Goal: Task Accomplishment & Management: Use online tool/utility

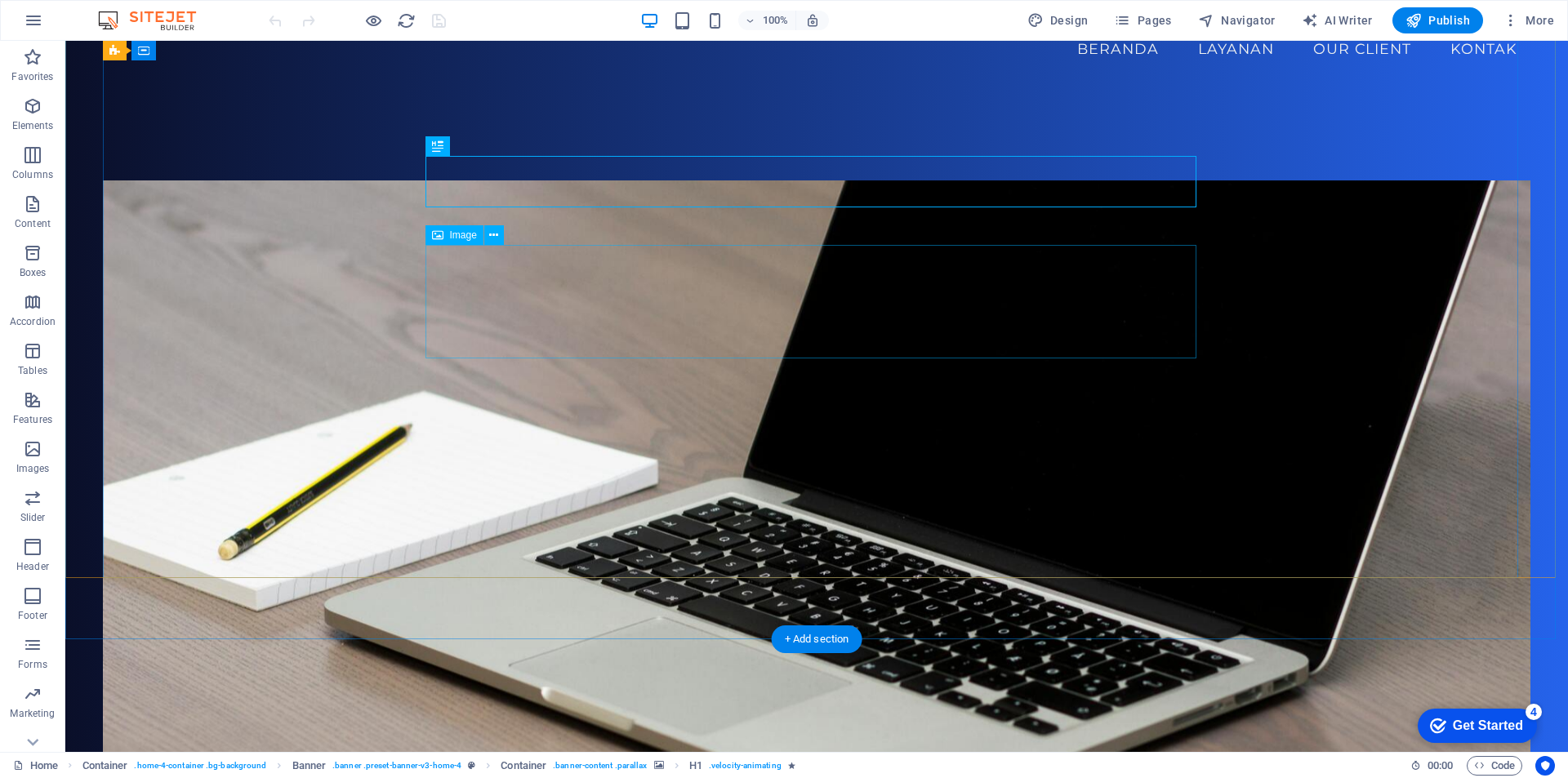
scroll to position [326, 0]
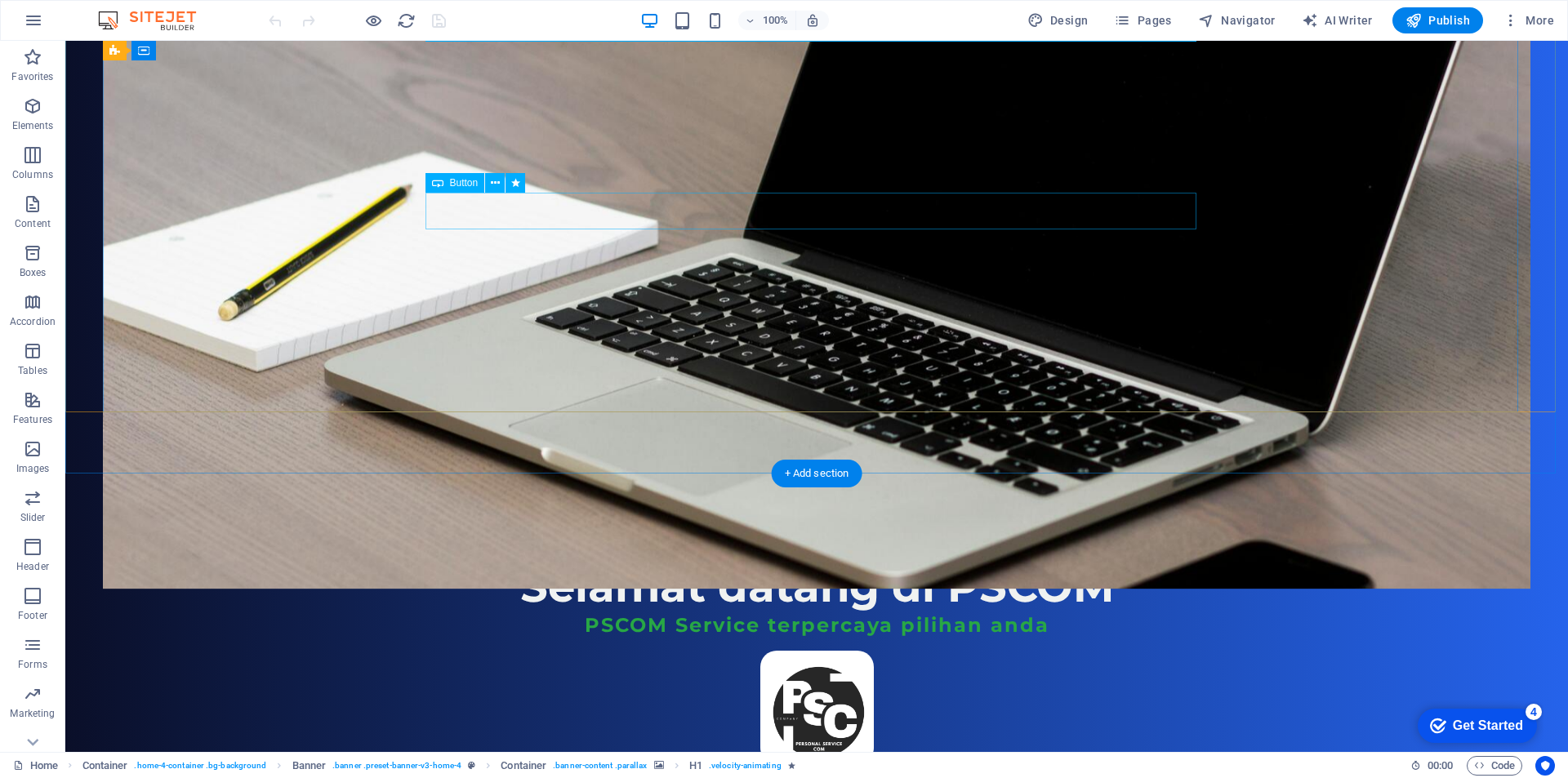
click at [828, 764] on div "cHAT WHATSAPP" at bounding box center [816, 782] width 770 height 36
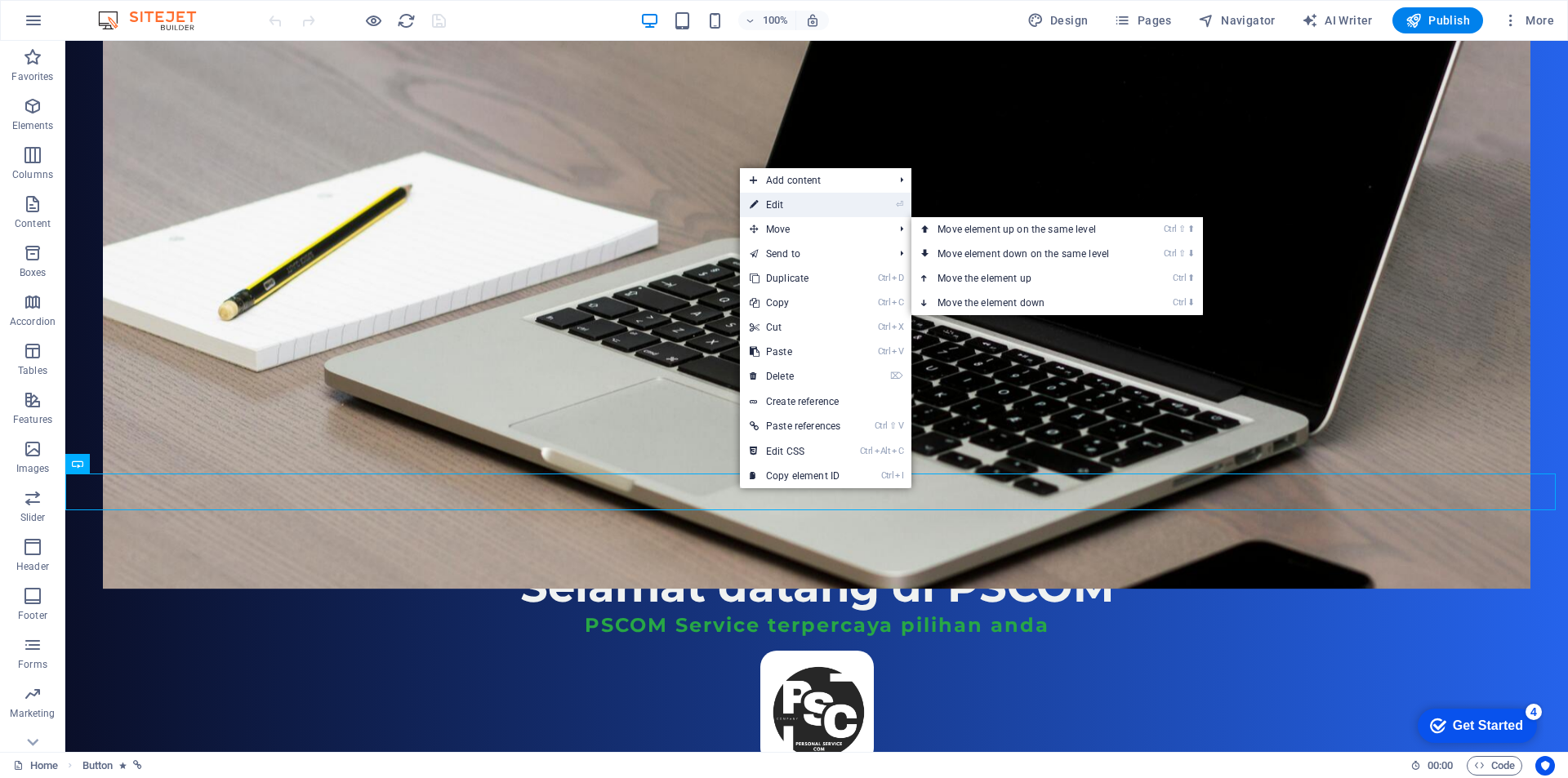
click at [809, 209] on link "⏎ Edit" at bounding box center [795, 205] width 110 height 25
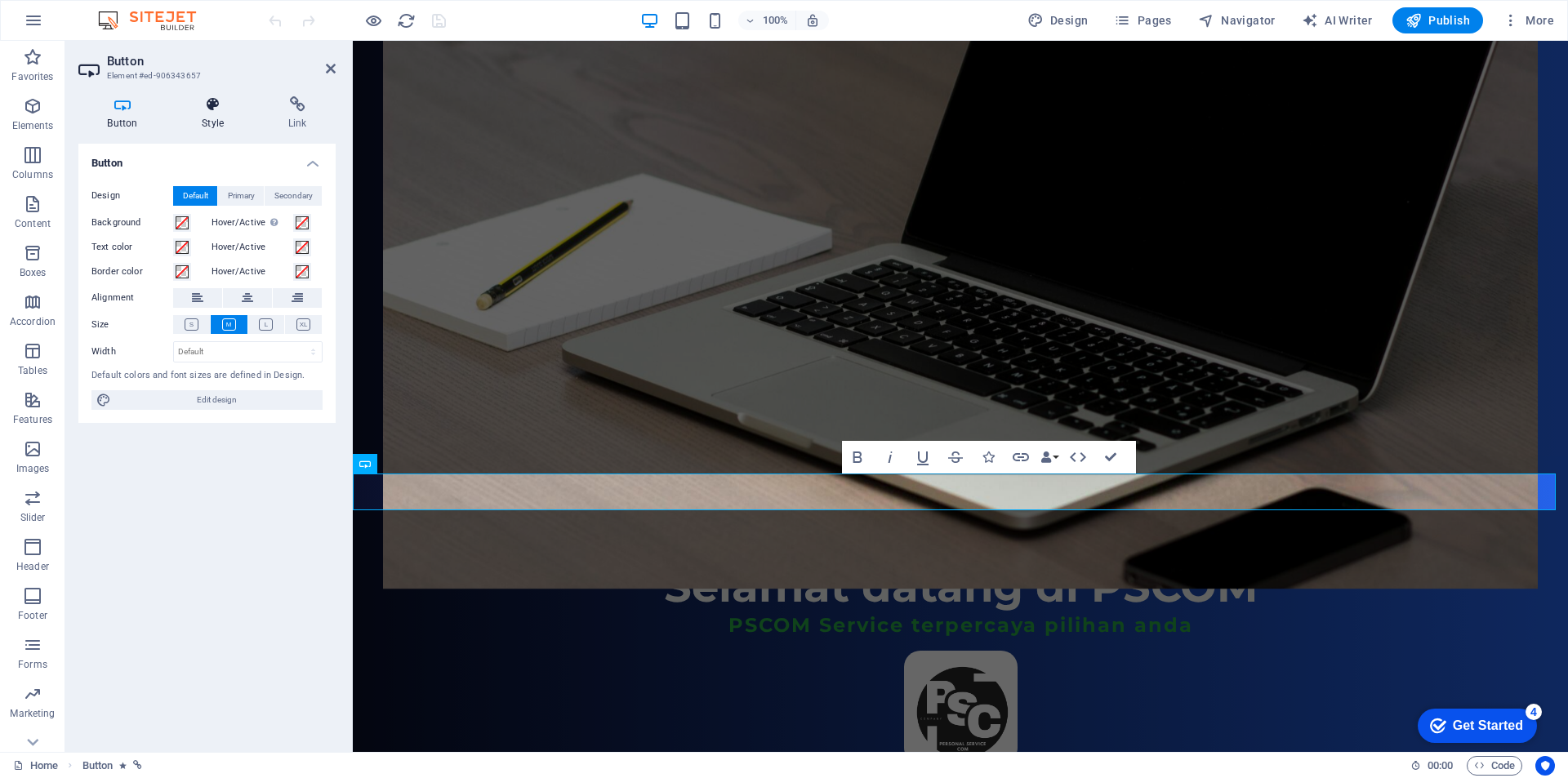
click at [219, 117] on h4 "Style" at bounding box center [217, 113] width 86 height 35
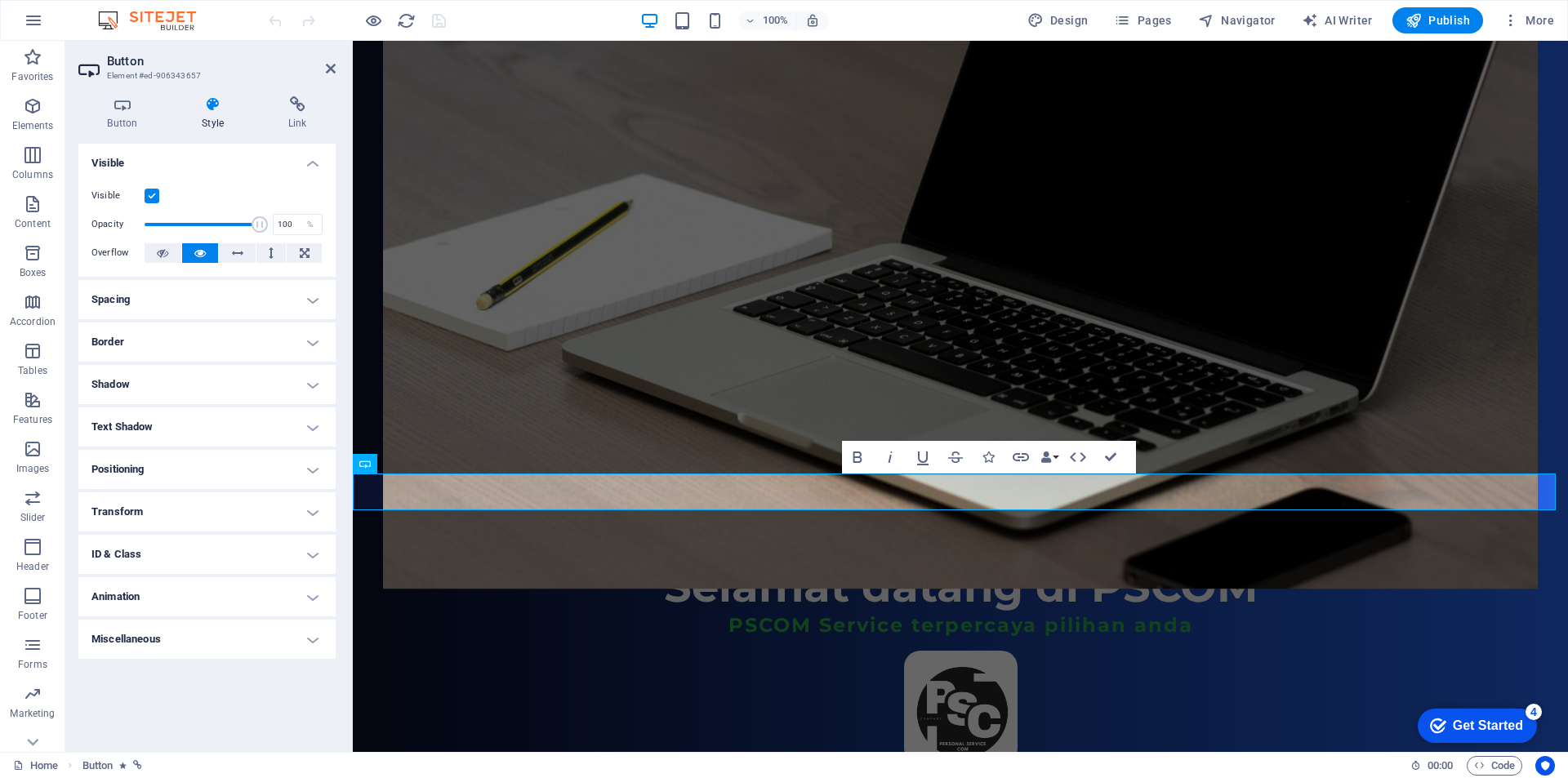
click at [185, 599] on h4 "Animation" at bounding box center [207, 597] width 257 height 39
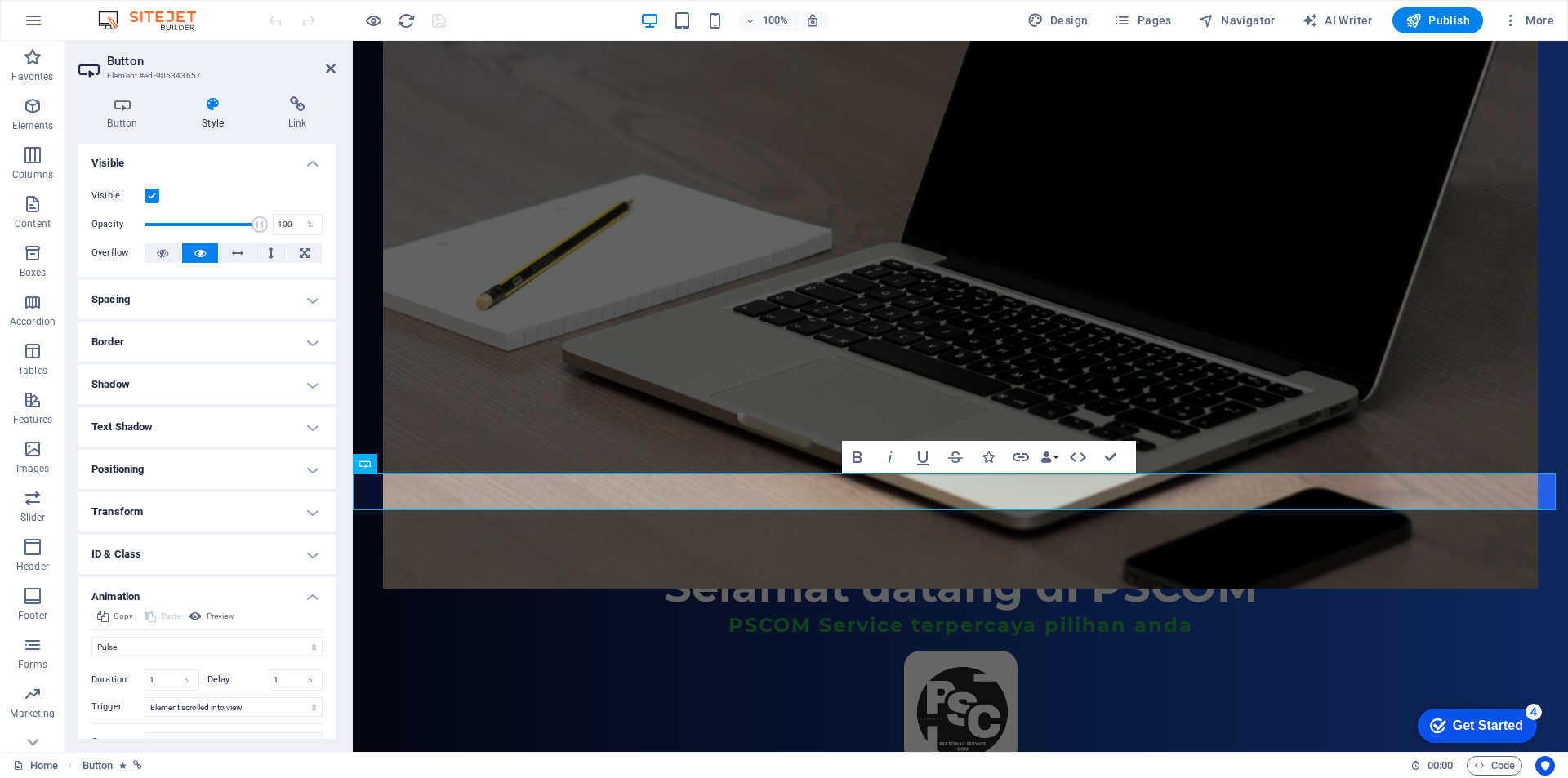
scroll to position [68, 0]
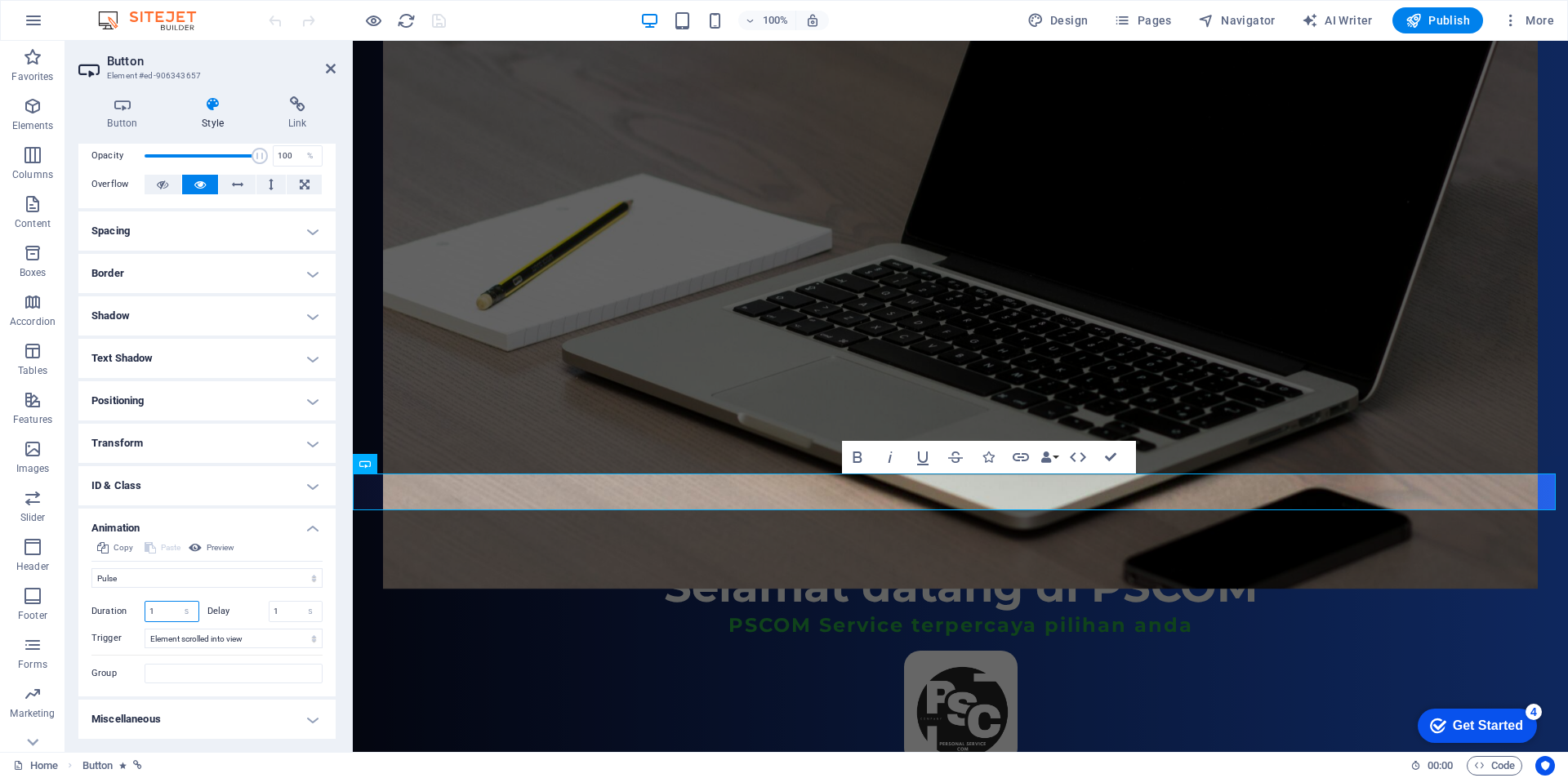
click at [161, 613] on input "1" at bounding box center [172, 611] width 53 height 19
type input "2"
click at [171, 611] on input "2" at bounding box center [172, 611] width 53 height 19
type input "3"
click at [288, 610] on input "1" at bounding box center [296, 611] width 53 height 19
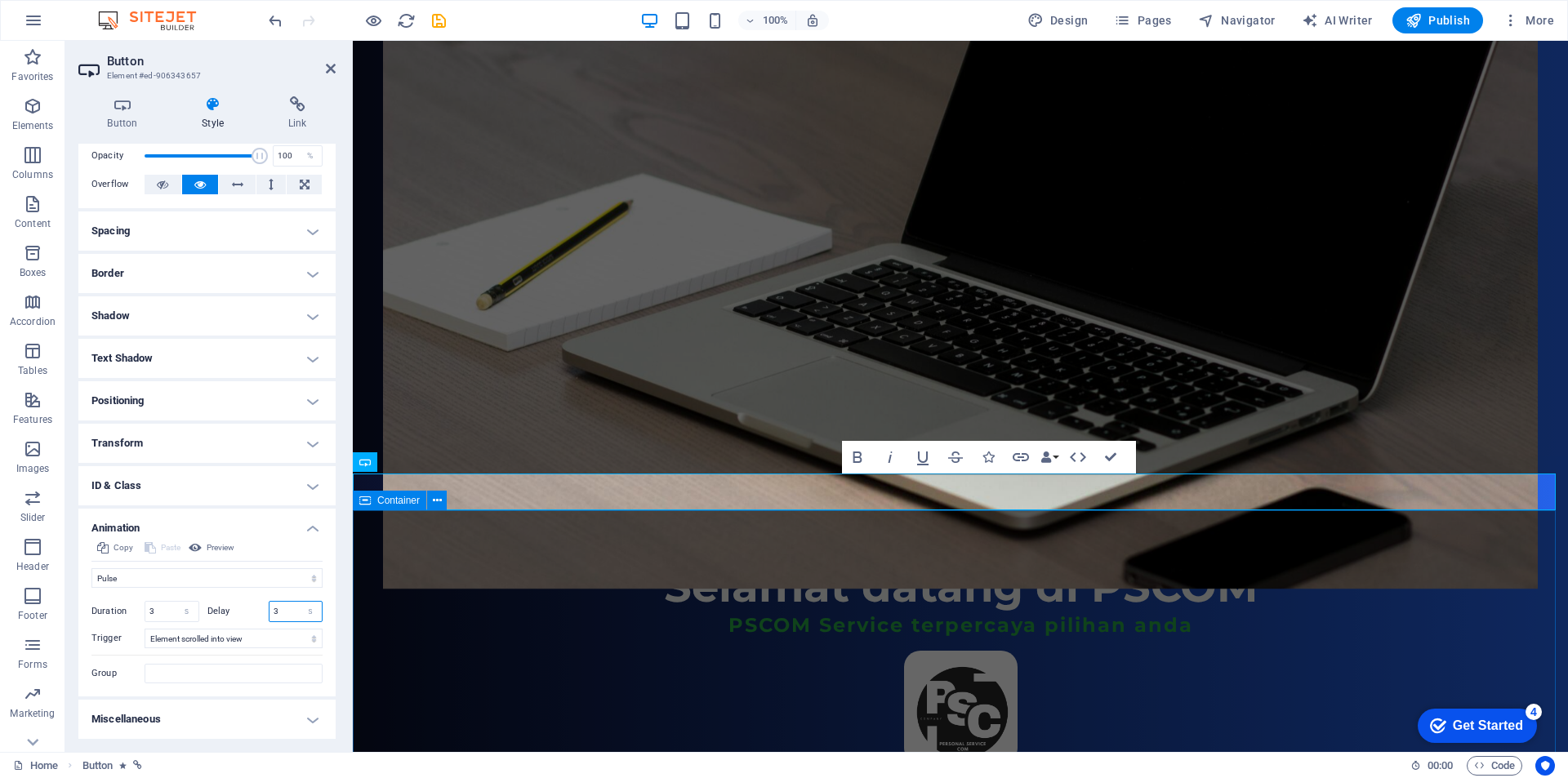
type input "3"
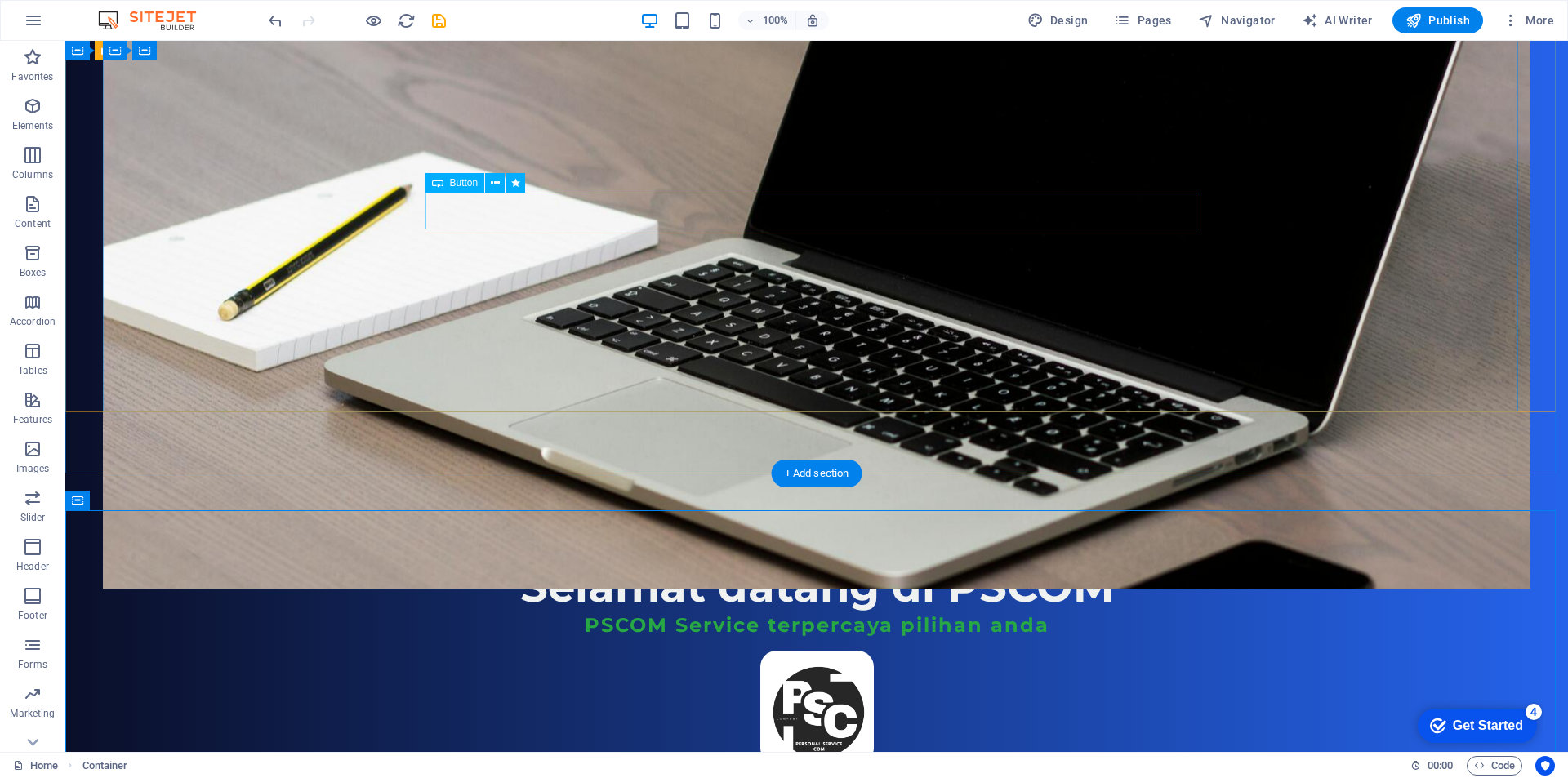
click at [814, 764] on div "cHAT WHATSAPP" at bounding box center [816, 782] width 770 height 36
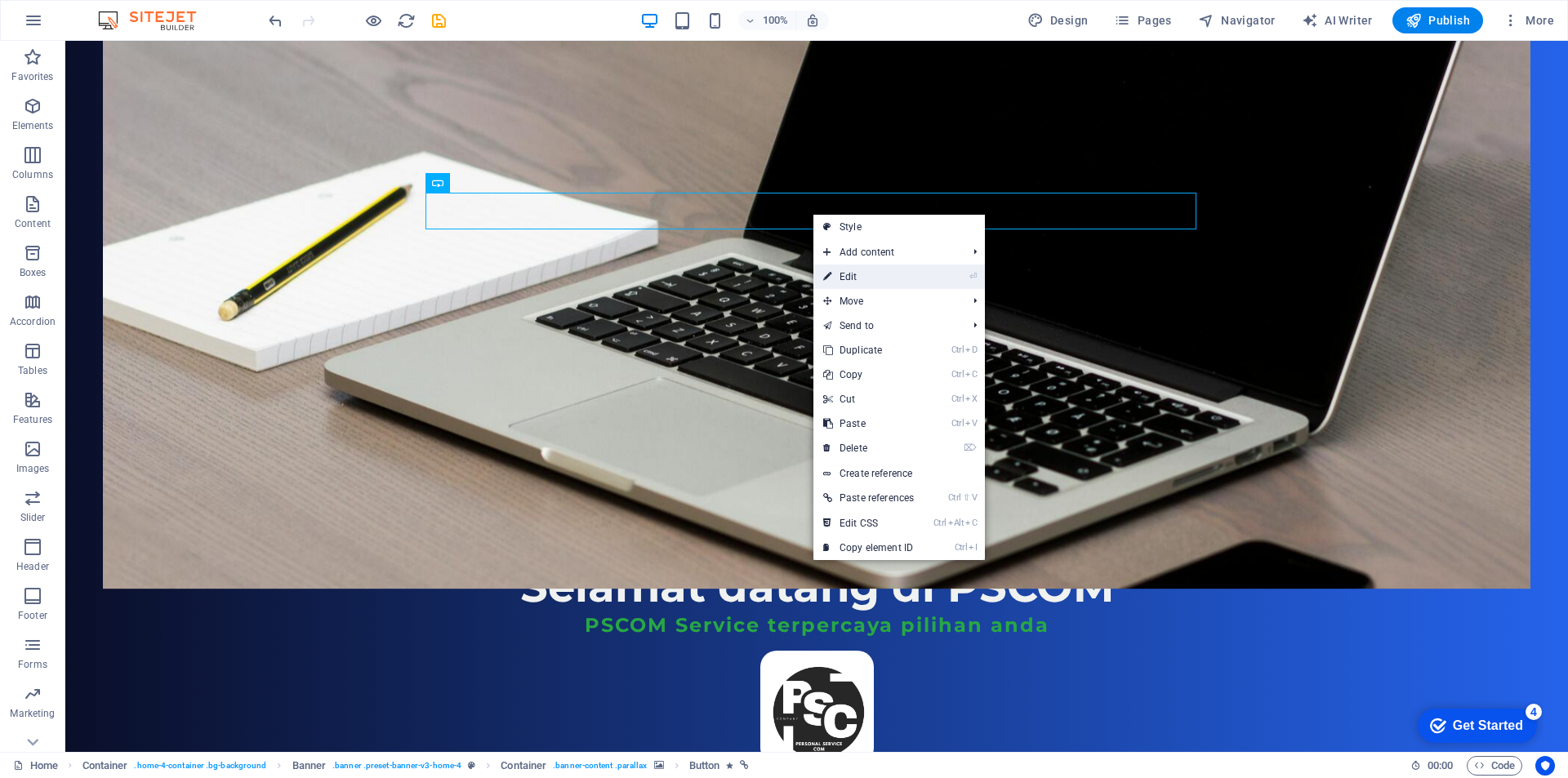
drag, startPoint x: 840, startPoint y: 273, endPoint x: 487, endPoint y: 232, distance: 355.4
click at [840, 273] on link "⏎ Edit" at bounding box center [869, 277] width 110 height 25
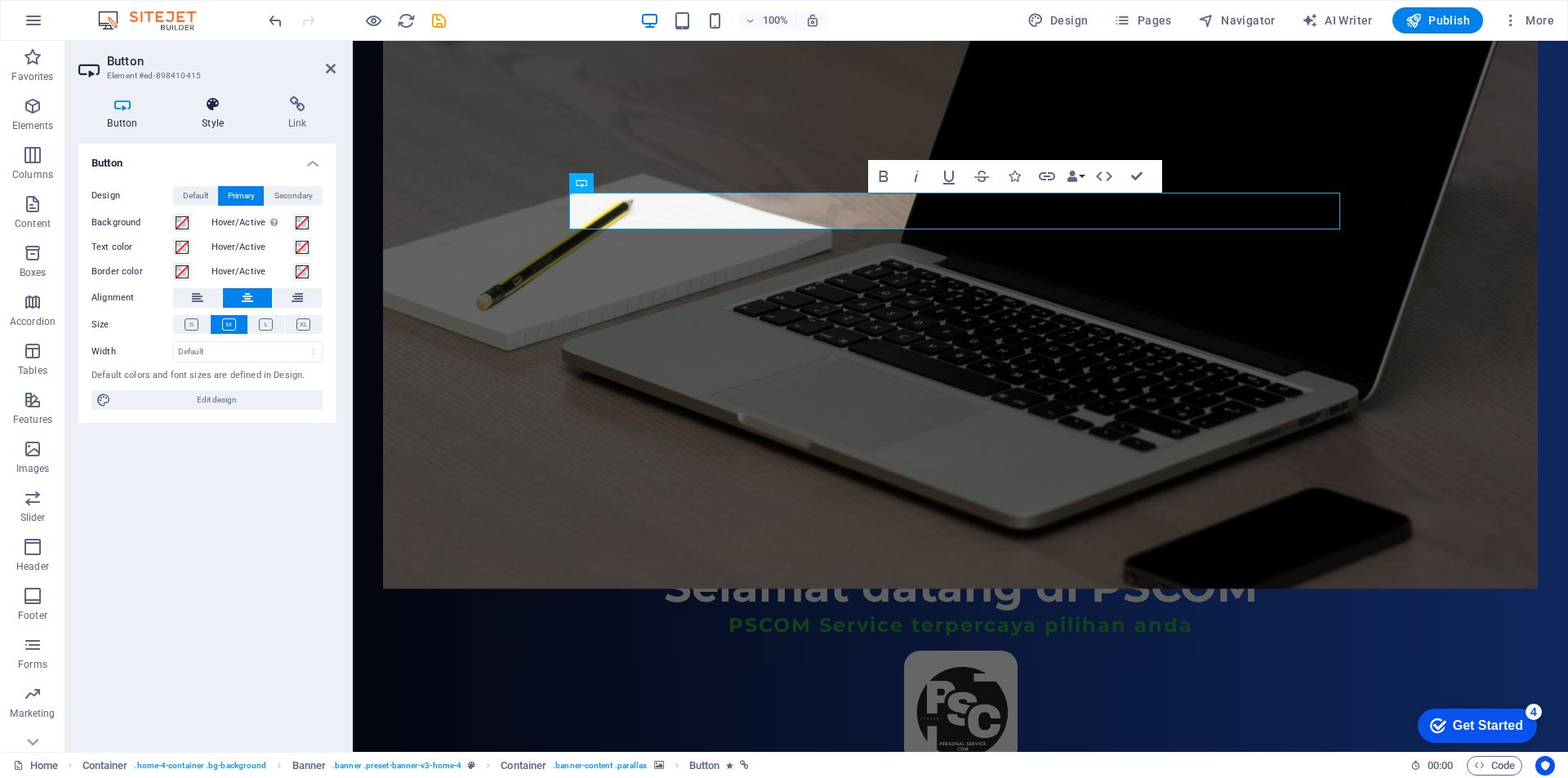
click at [210, 114] on h4 "Style" at bounding box center [217, 113] width 86 height 35
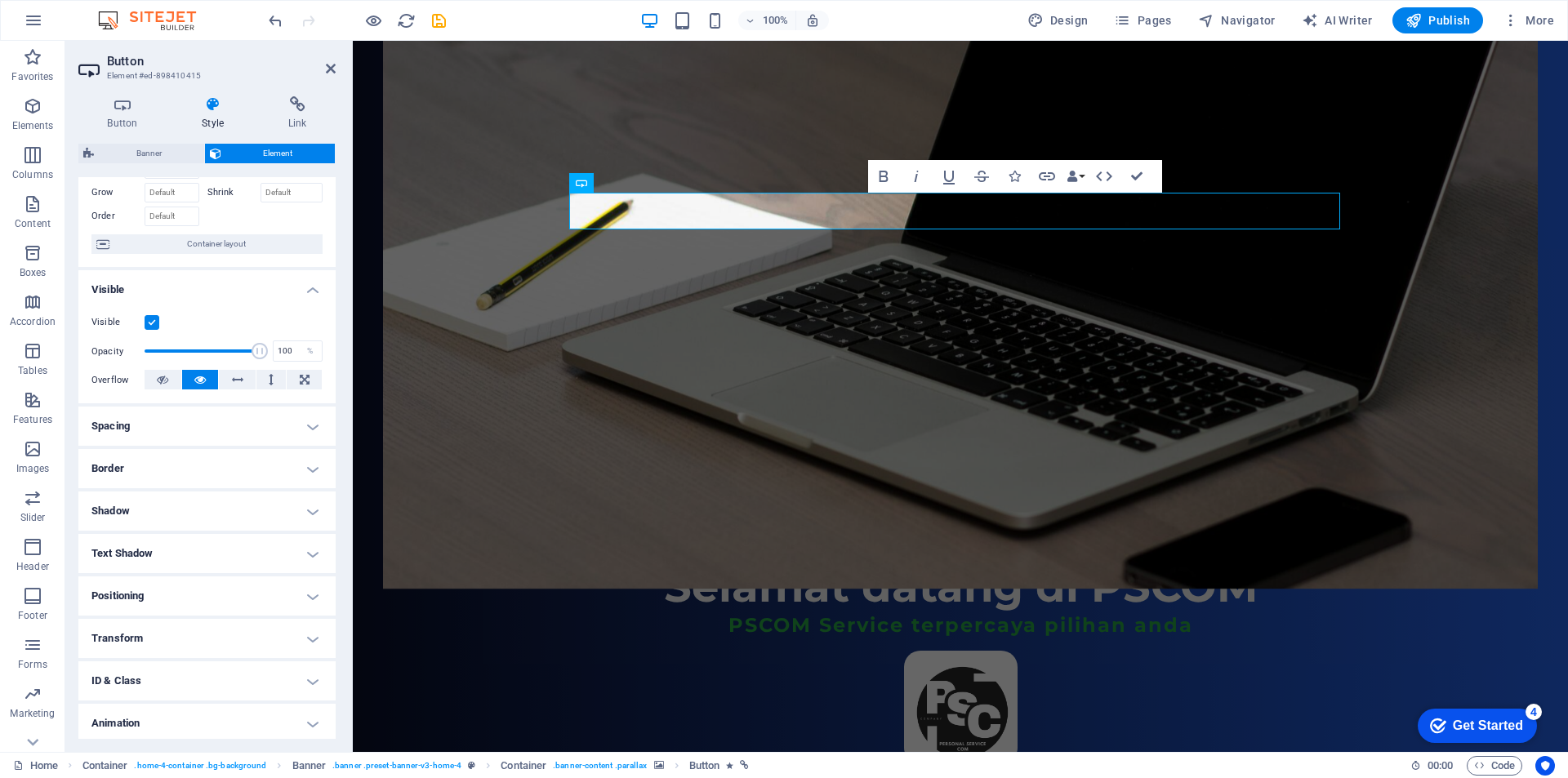
scroll to position [129, 0]
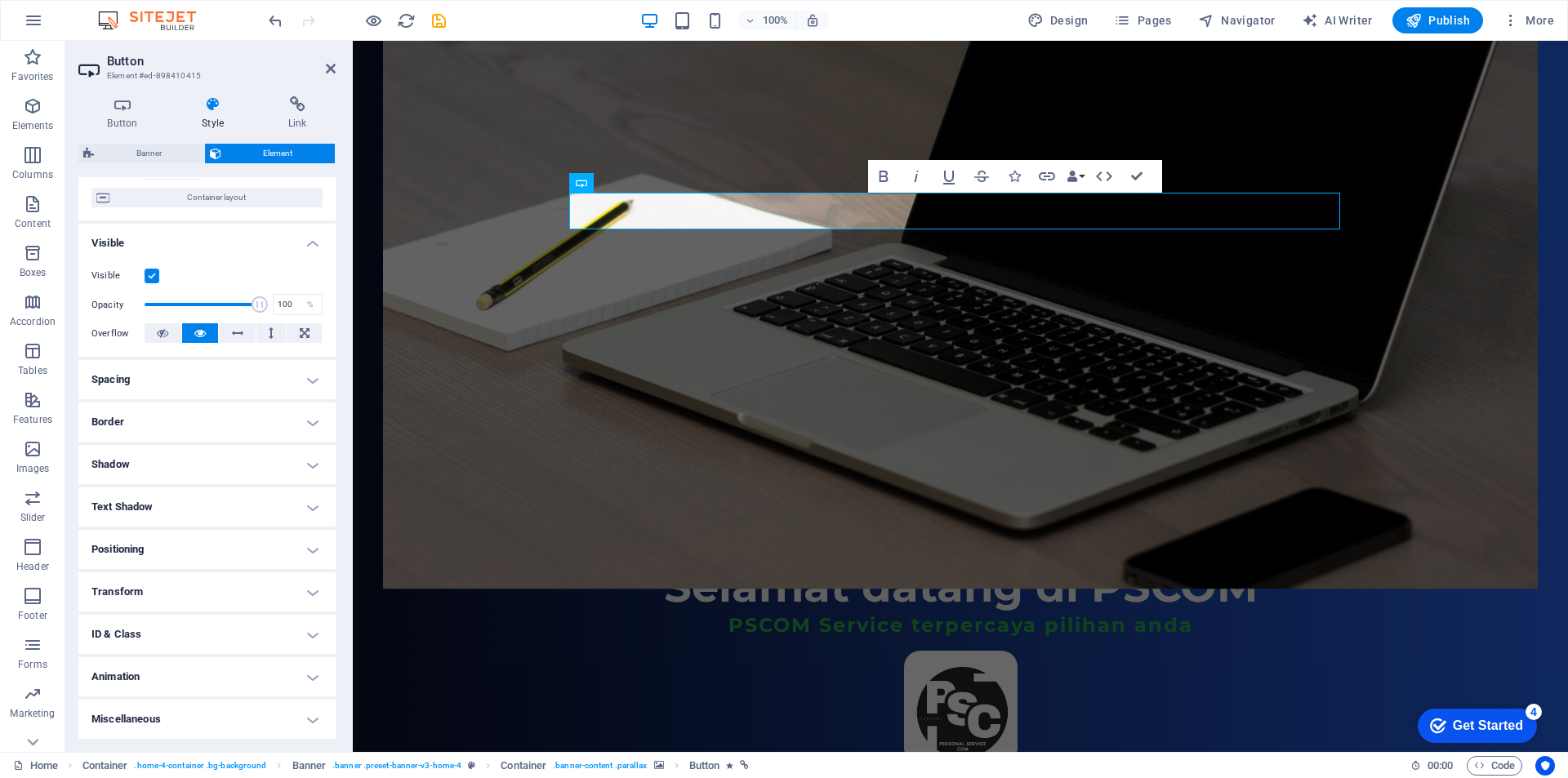
click at [186, 677] on h4 "Animation" at bounding box center [207, 677] width 257 height 39
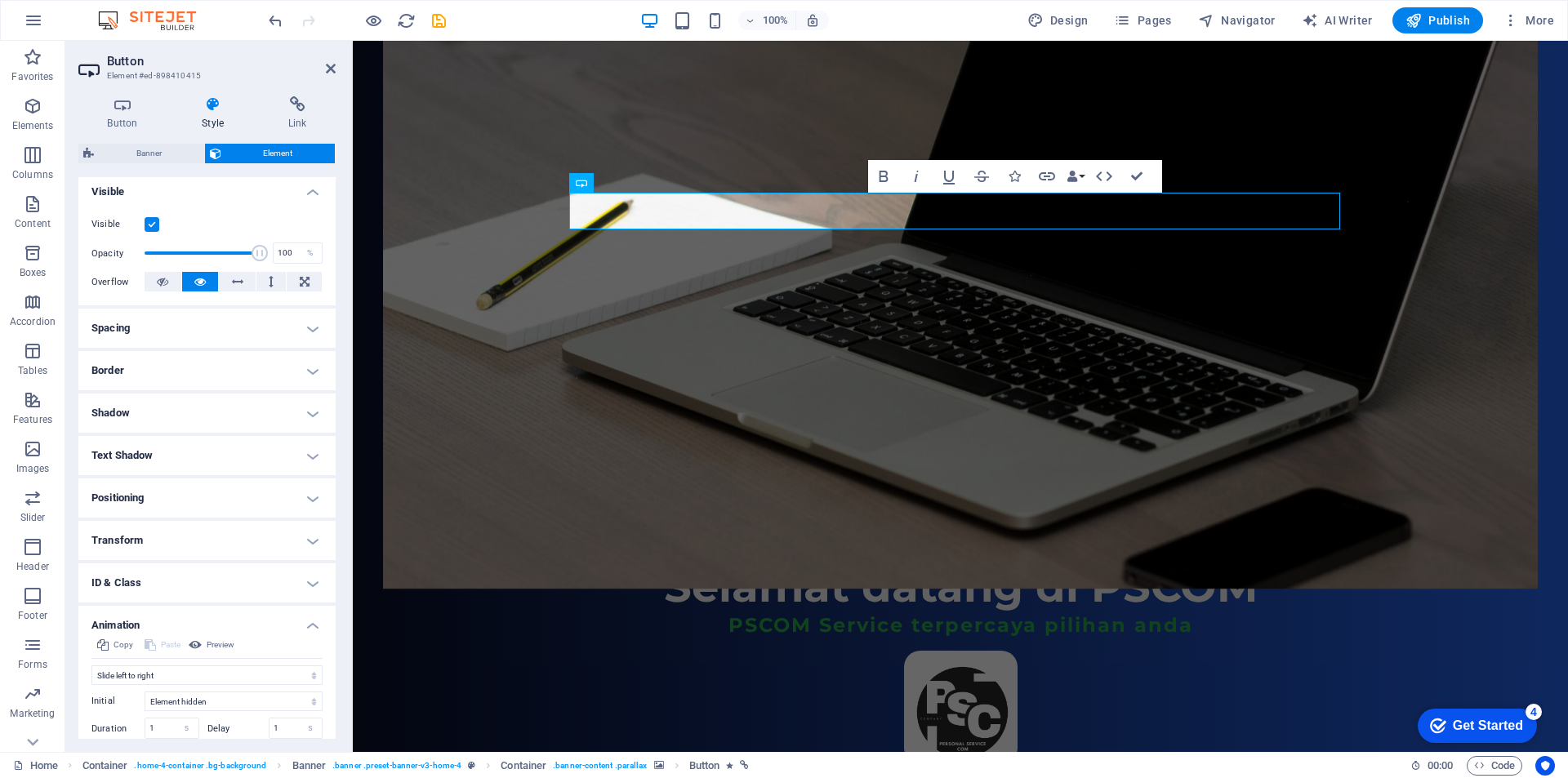
scroll to position [292, 0]
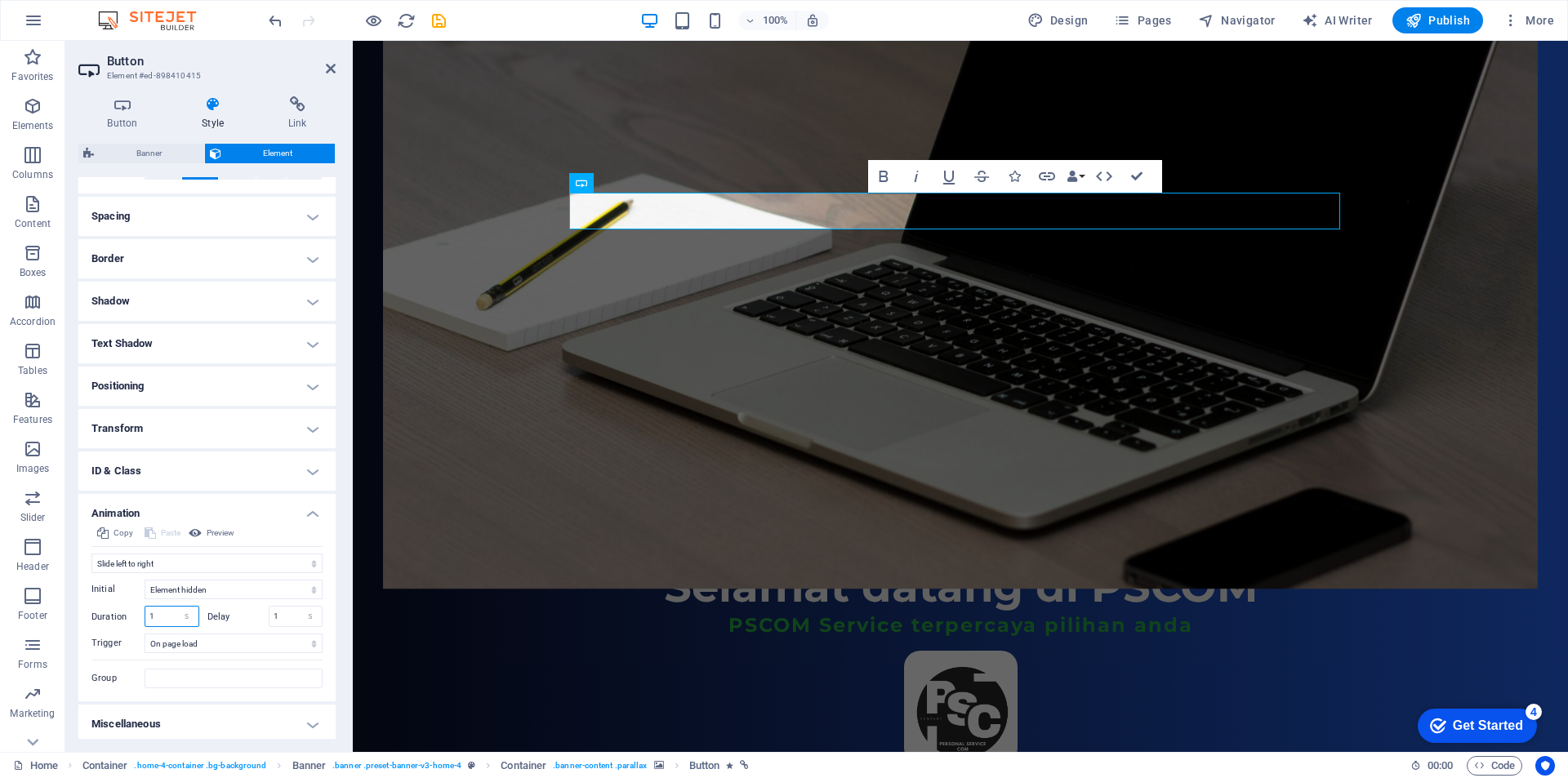
click at [165, 616] on input "1" at bounding box center [172, 616] width 53 height 19
type input "3"
click at [284, 617] on input "1" at bounding box center [296, 616] width 53 height 19
type input "3"
click at [167, 614] on input "3" at bounding box center [172, 616] width 53 height 19
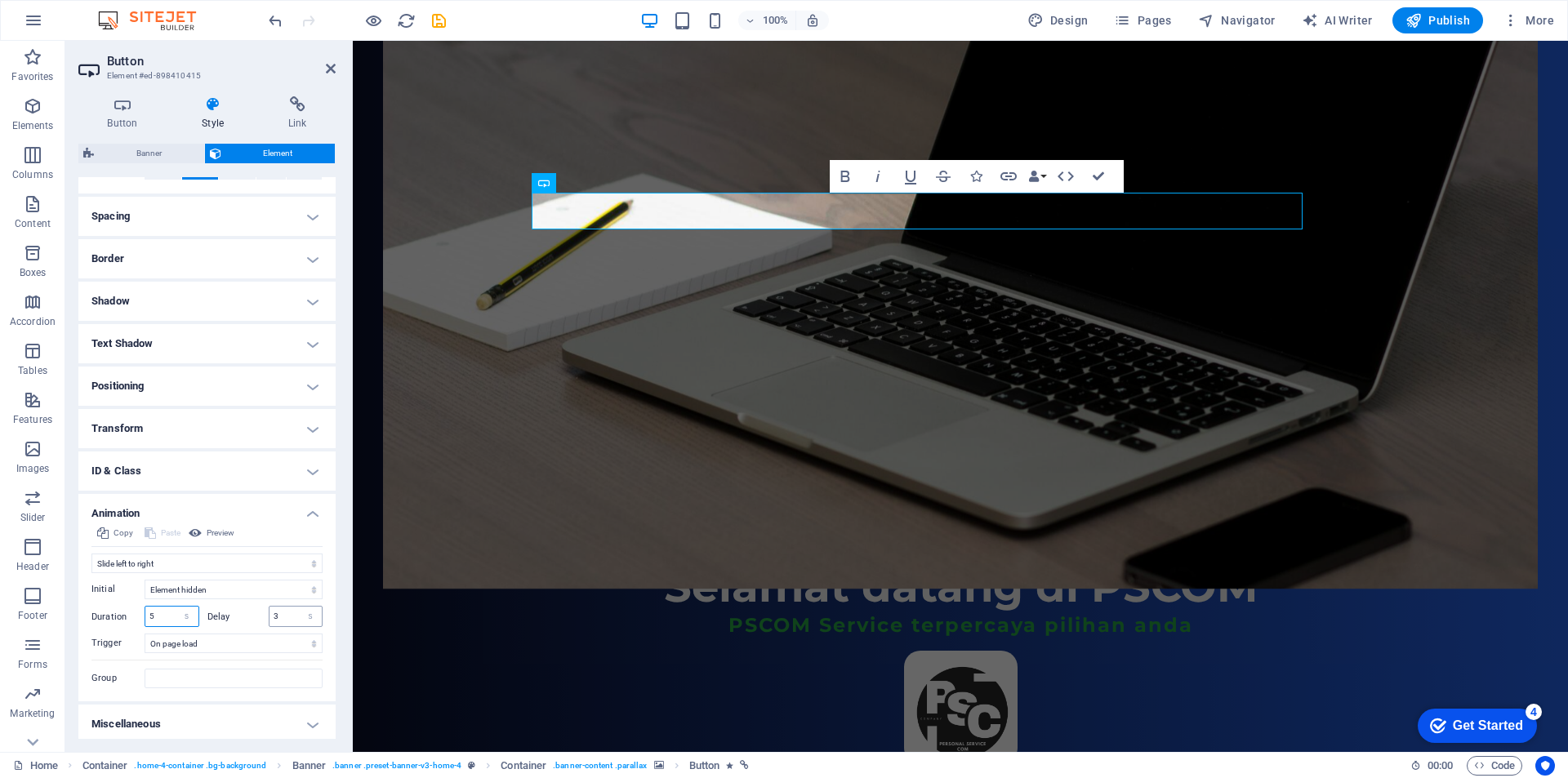
type input "5"
click at [287, 621] on input "3" at bounding box center [296, 616] width 53 height 19
type input "5"
click at [240, 616] on label "Delay" at bounding box center [238, 616] width 61 height 9
drag, startPoint x: 164, startPoint y: 616, endPoint x: 117, endPoint y: 616, distance: 47.0
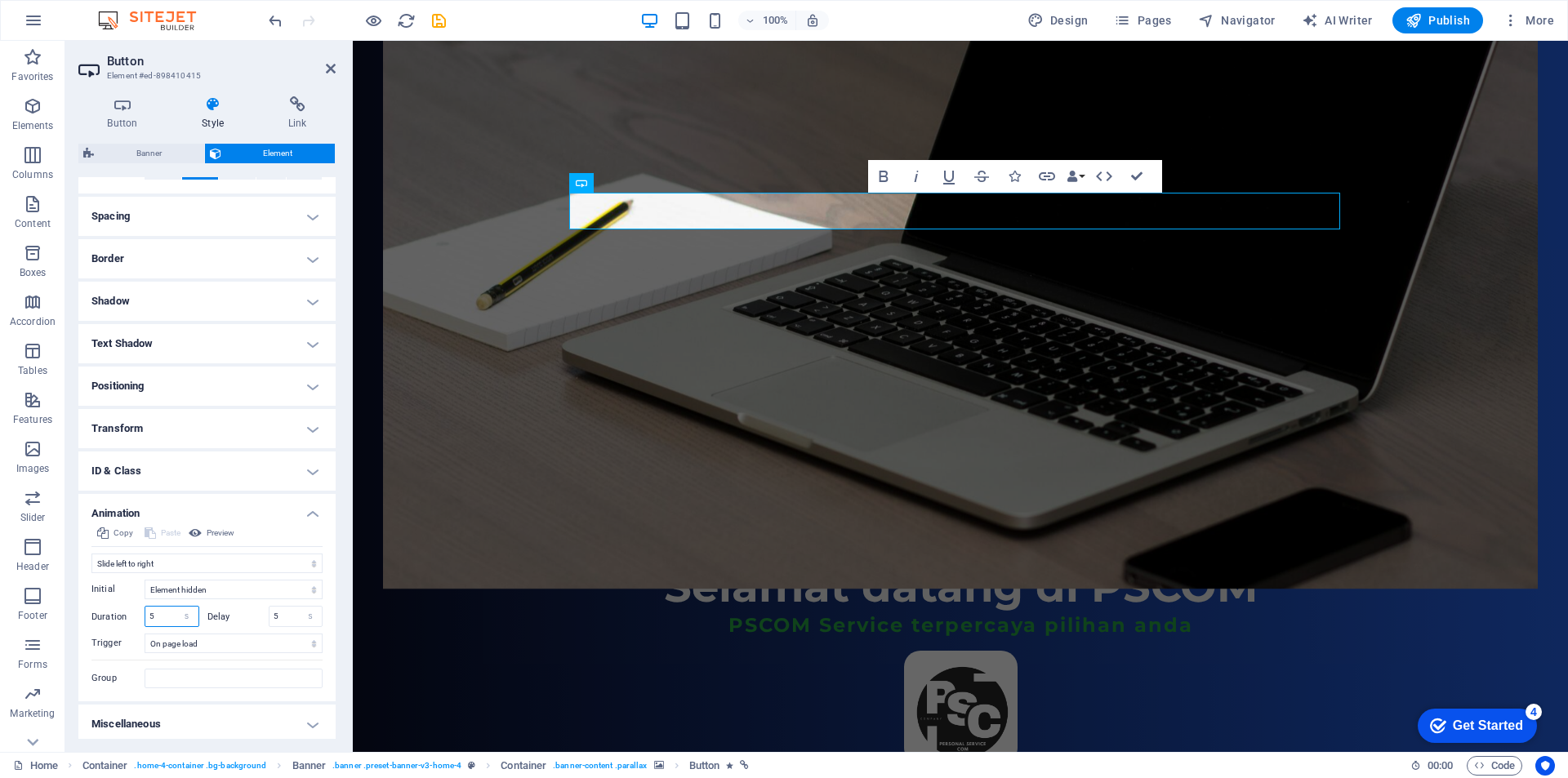
click at [117, 616] on div "Duration 5 s ms" at bounding box center [145, 616] width 107 height 21
type input "8"
click at [284, 622] on input "5" at bounding box center [296, 616] width 53 height 19
type input "8"
click at [244, 617] on label "Delay" at bounding box center [238, 616] width 61 height 9
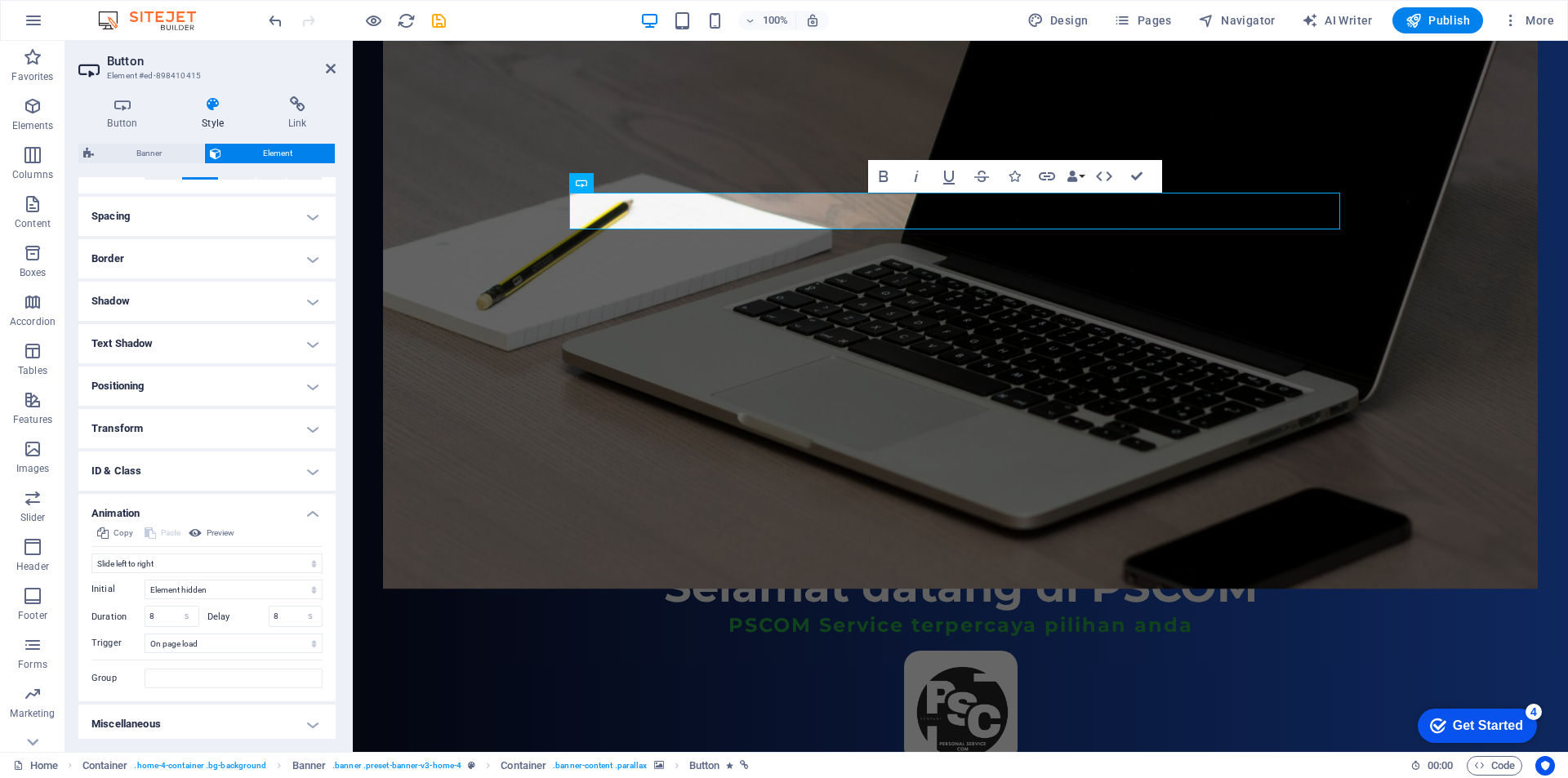
click at [248, 616] on label "Delay" at bounding box center [238, 616] width 61 height 9
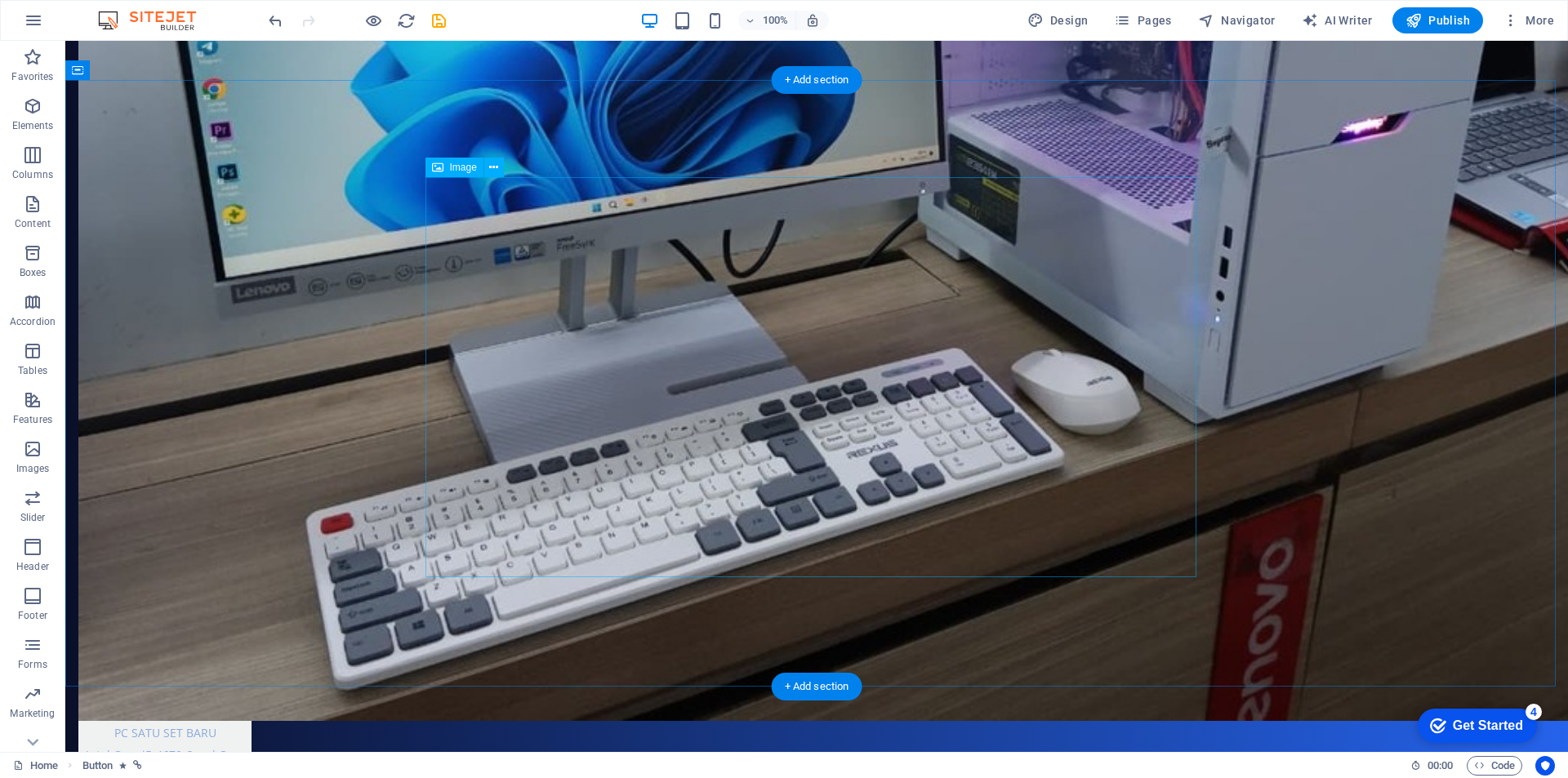
scroll to position [3788, 0]
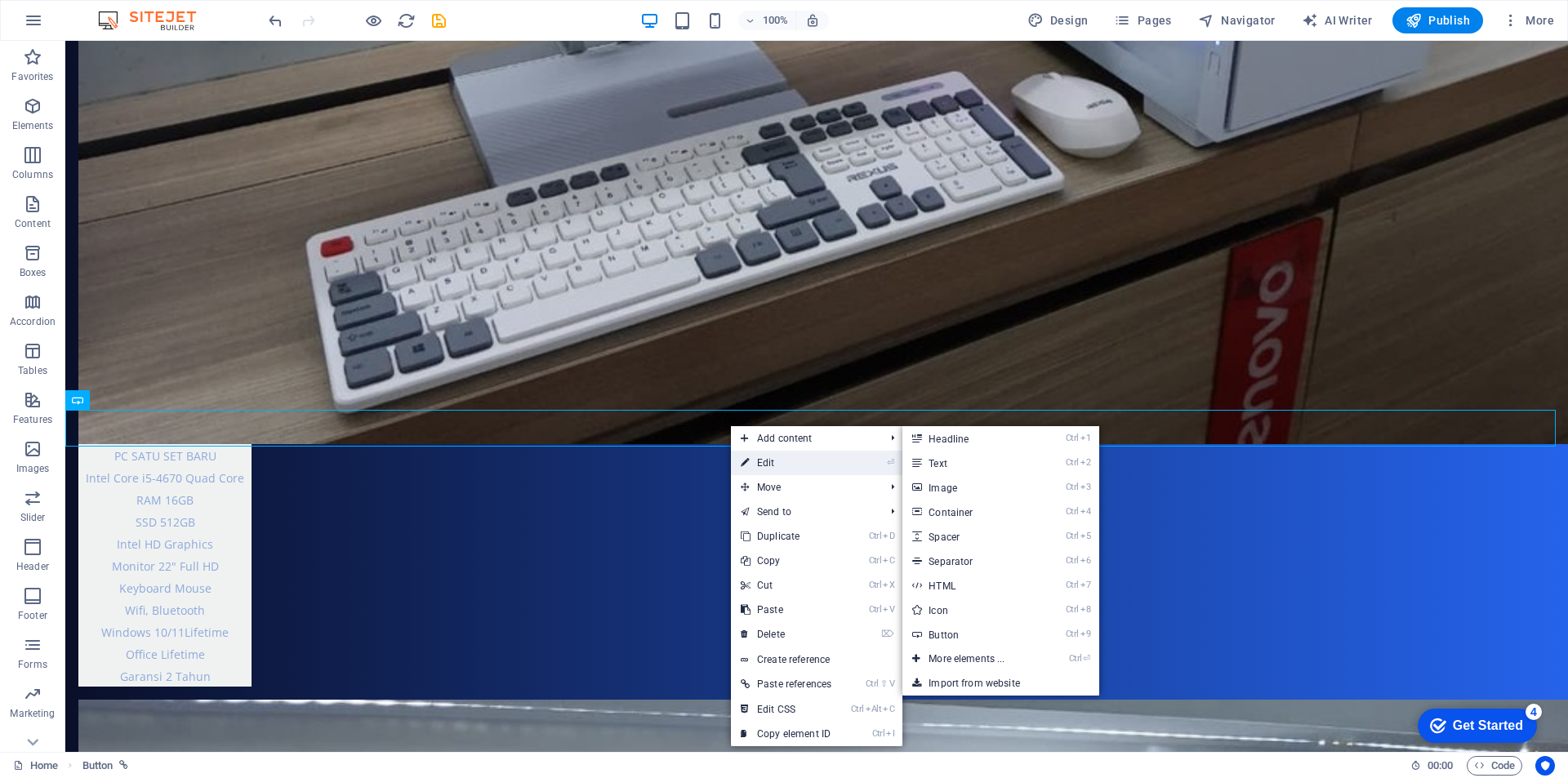
click at [764, 463] on link "⏎ Edit" at bounding box center [786, 463] width 110 height 25
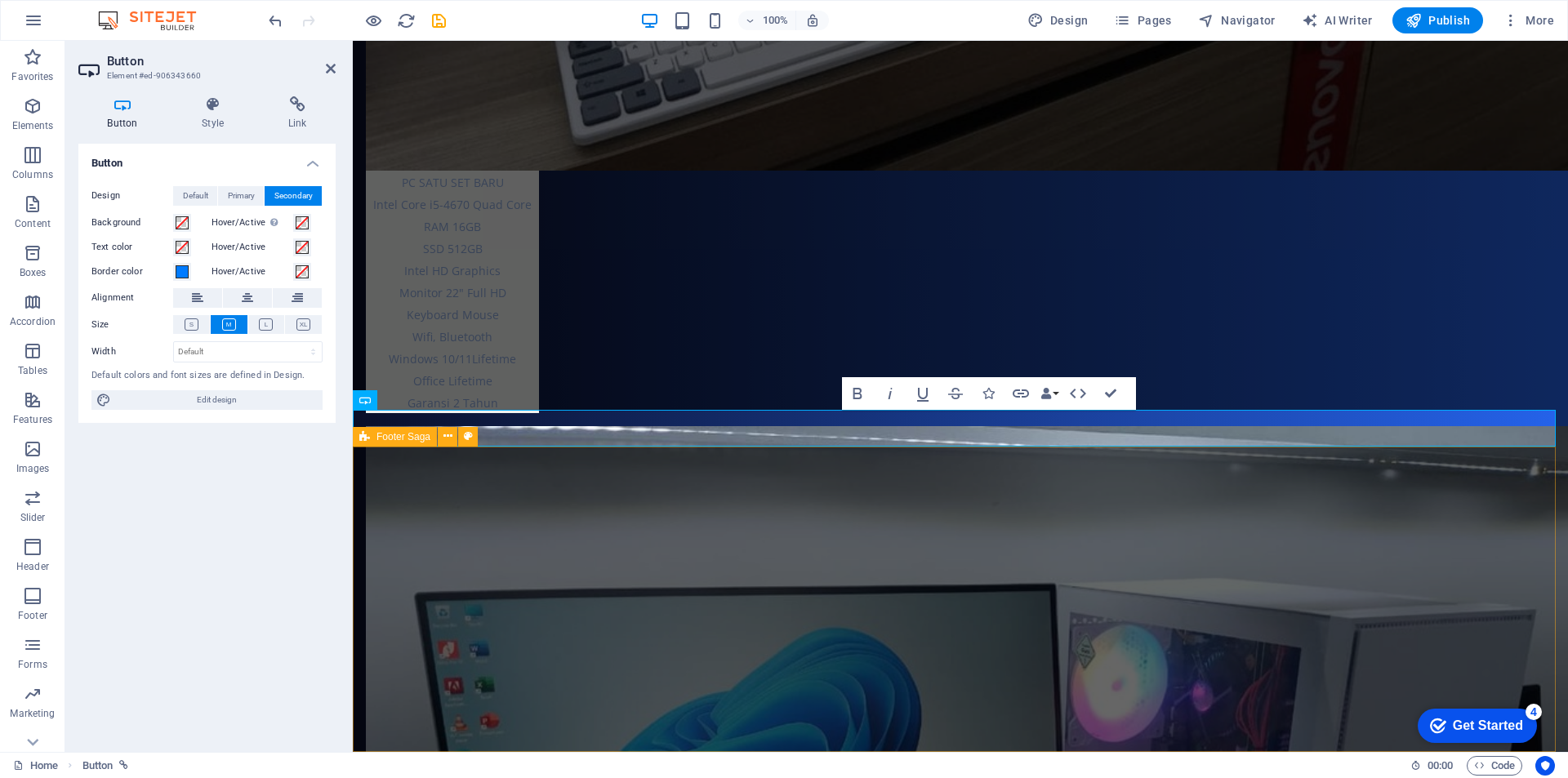
scroll to position [3730, 0]
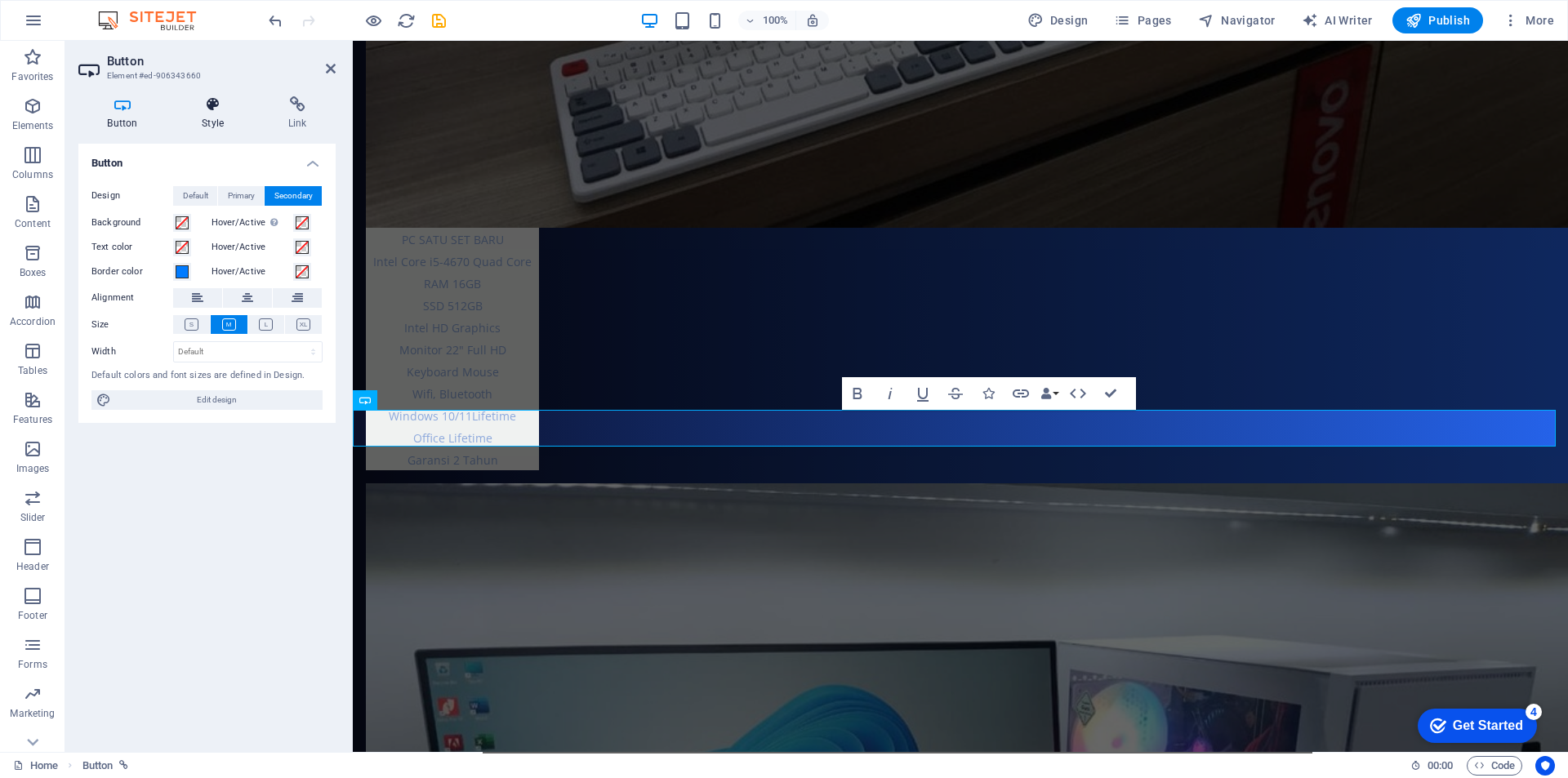
click at [221, 108] on icon at bounding box center [213, 104] width 80 height 16
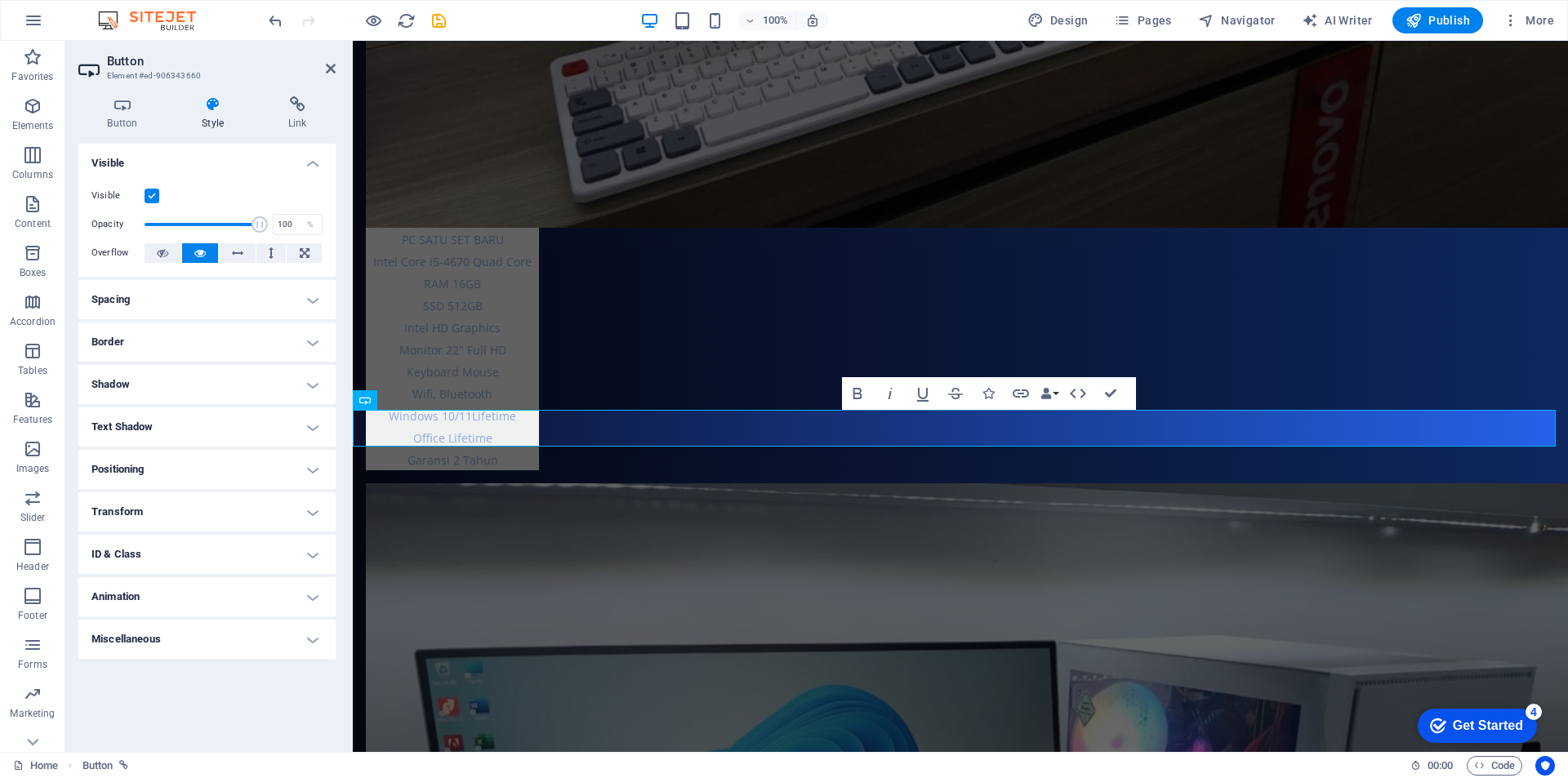
click at [209, 600] on h4 "Animation" at bounding box center [207, 597] width 257 height 39
click at [170, 647] on select "Don't animate Show / Hide Slide up/down Zoom in/out Slide left to right Slide r…" at bounding box center [206, 646] width 231 height 19
select select "shrink"
click at [91, 637] on select "Don't animate Show / Hide Slide up/down Zoom in/out Slide left to right Slide r…" at bounding box center [206, 646] width 231 height 19
select select "scroll"
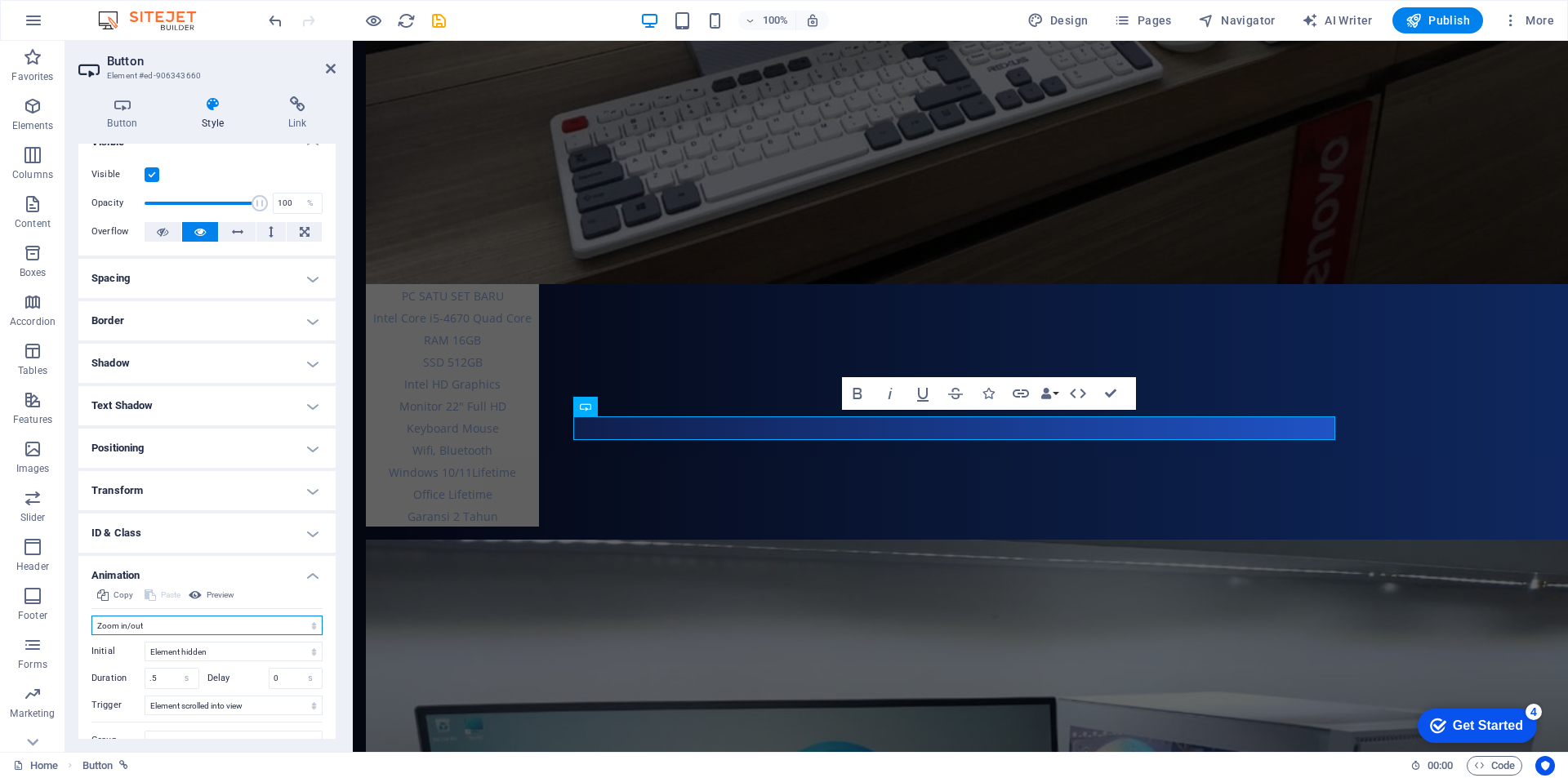
scroll to position [88, 0]
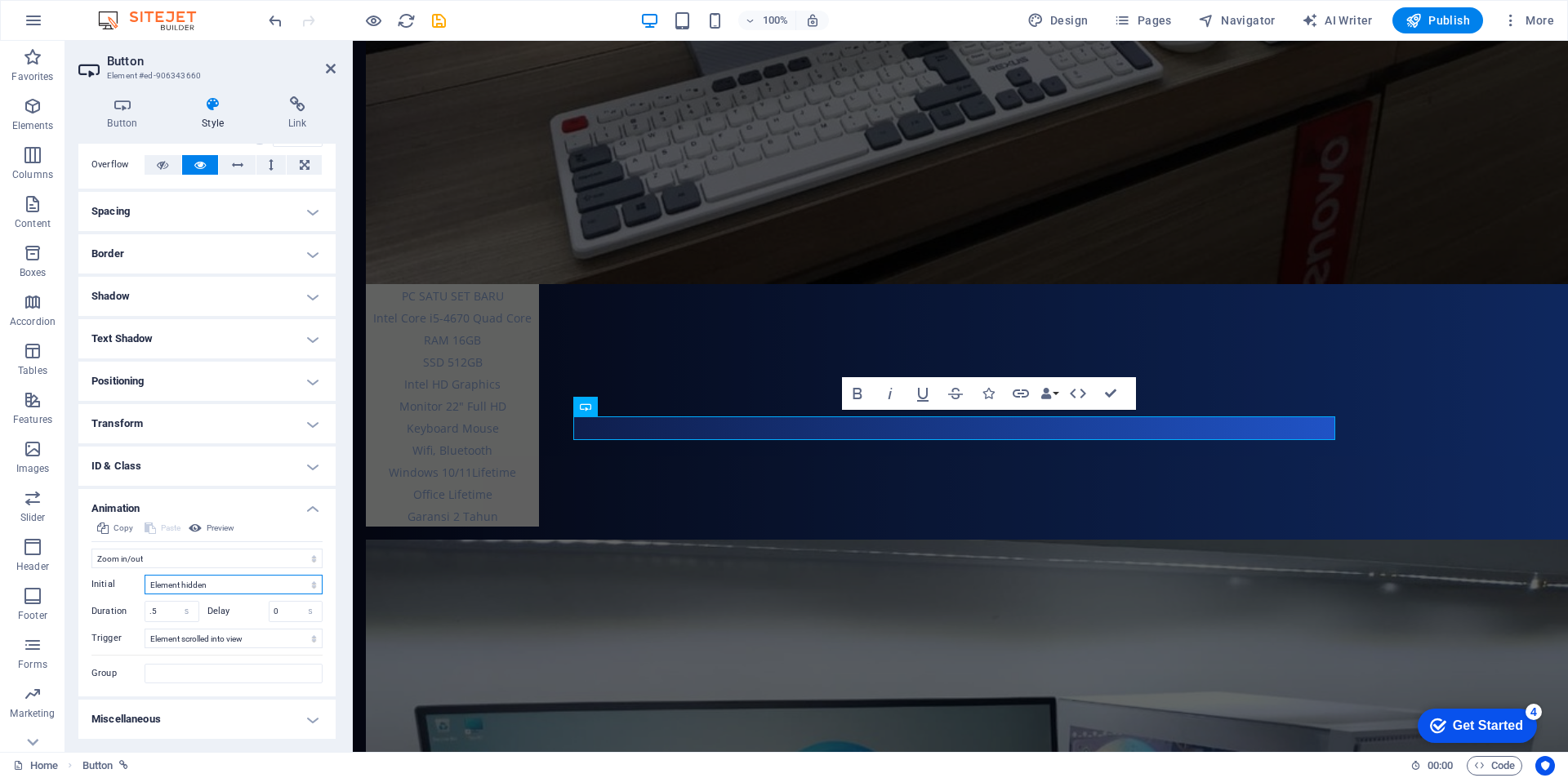
click at [220, 585] on select "Element hidden Element shown" at bounding box center [233, 584] width 178 height 19
select select "show"
click at [145, 575] on select "Element hidden Element shown" at bounding box center [233, 584] width 178 height 19
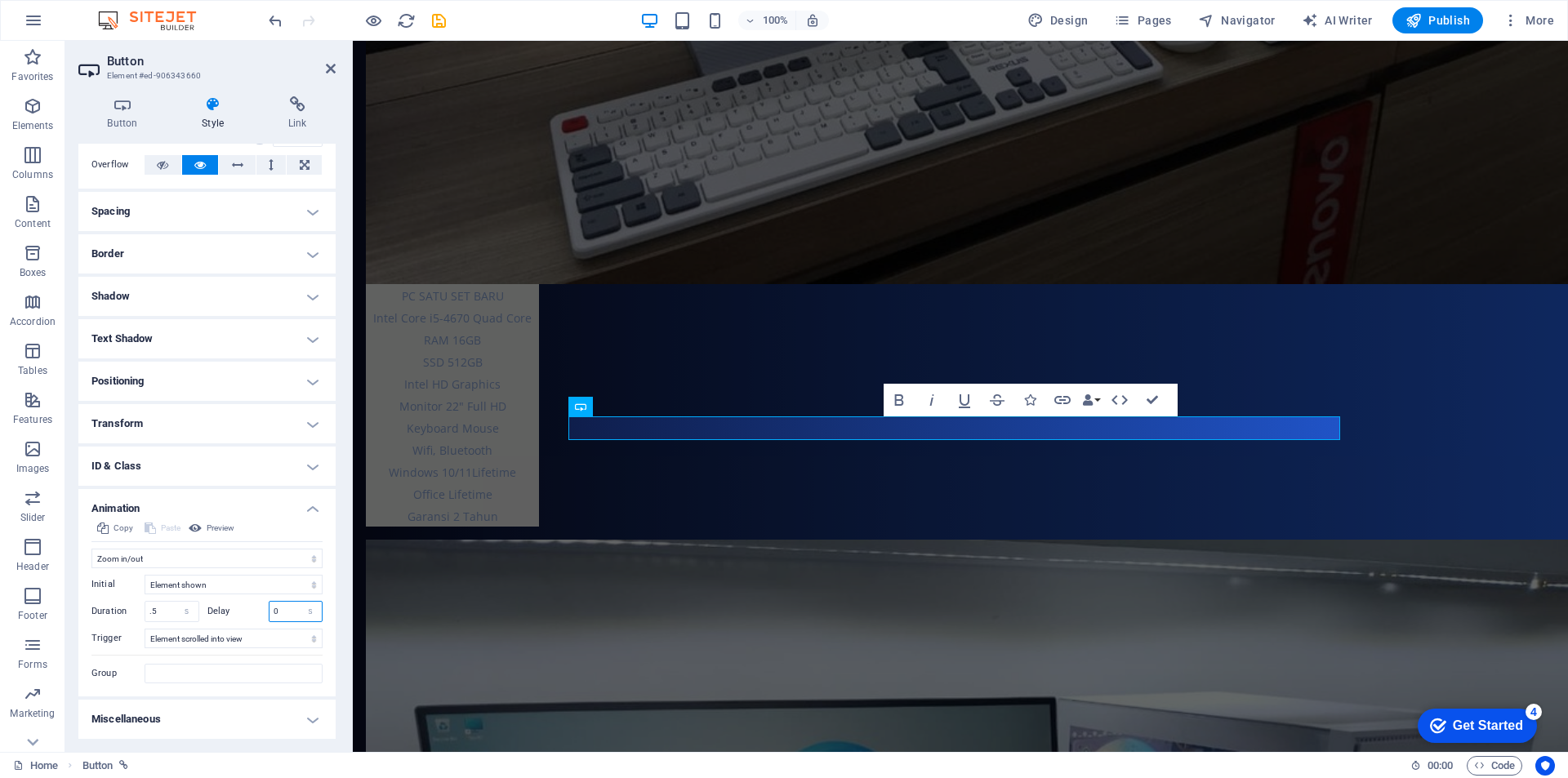
click at [284, 612] on input "0" at bounding box center [296, 611] width 53 height 19
type input "3"
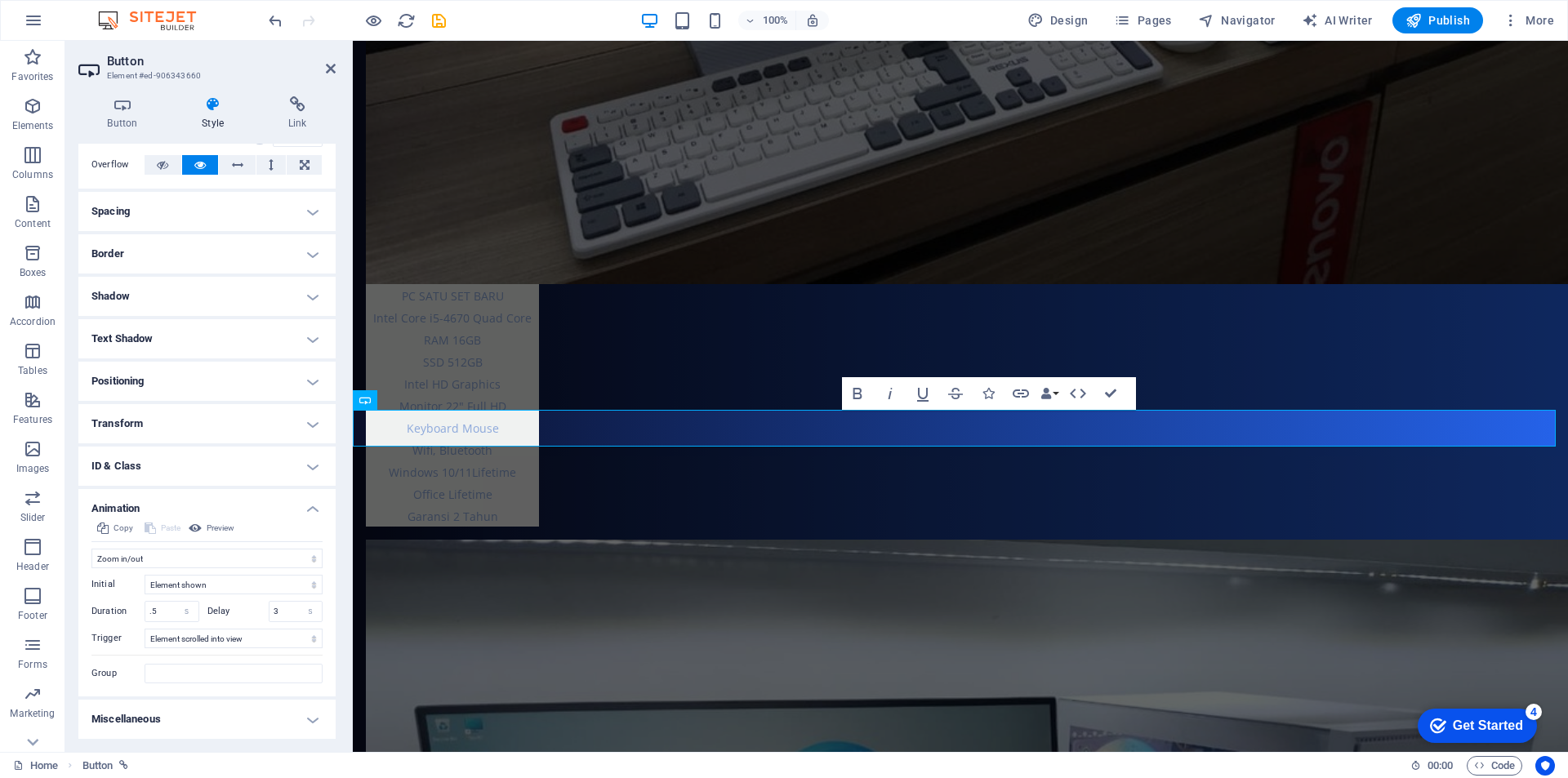
click at [245, 610] on label "Delay" at bounding box center [238, 611] width 61 height 9
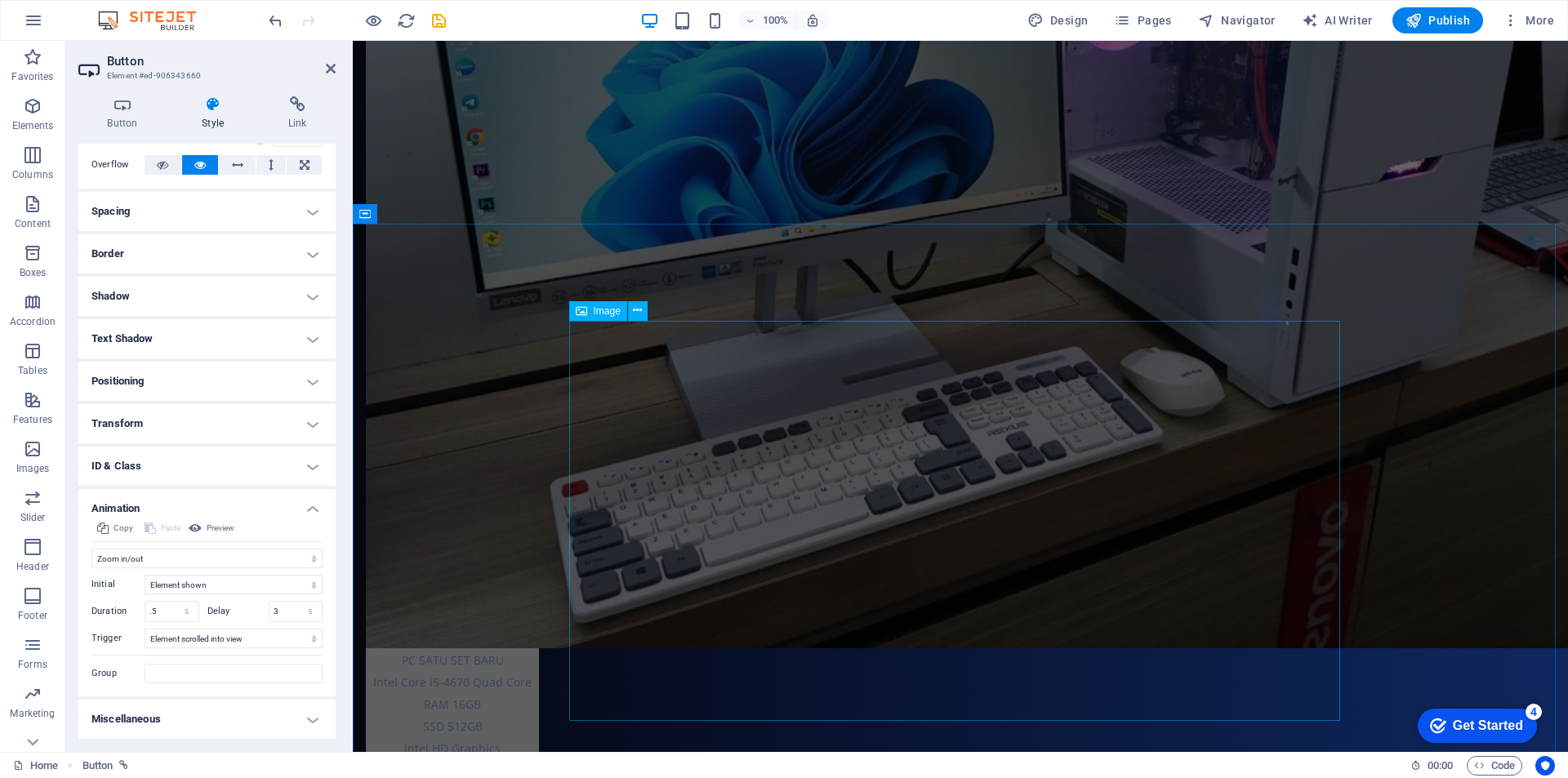
scroll to position [3730, 0]
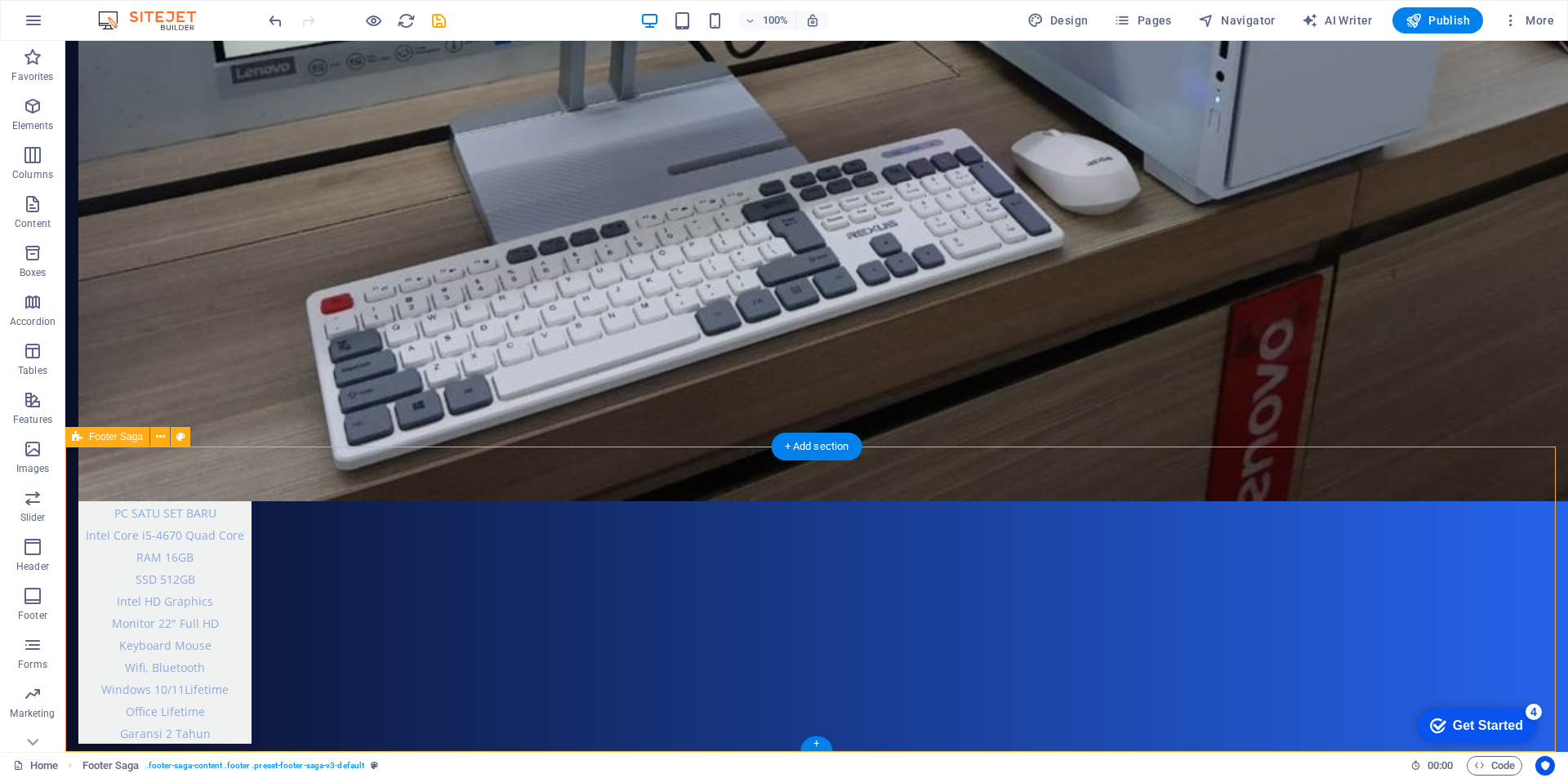
scroll to position [3788, 0]
click at [1448, 19] on span "Publish" at bounding box center [1438, 19] width 64 height 16
